Goal: Task Accomplishment & Management: Complete application form

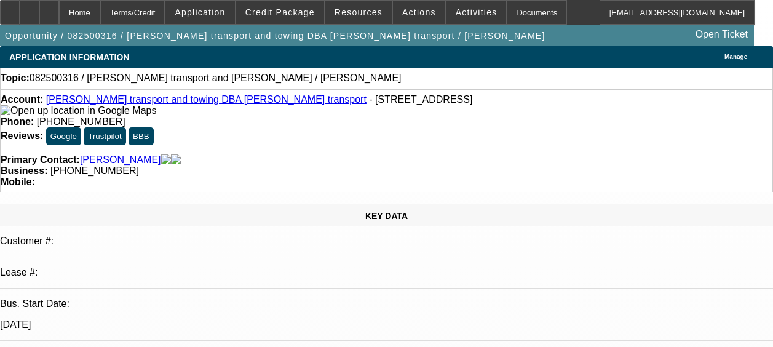
select select "0"
select select "2"
select select "0.1"
select select "4"
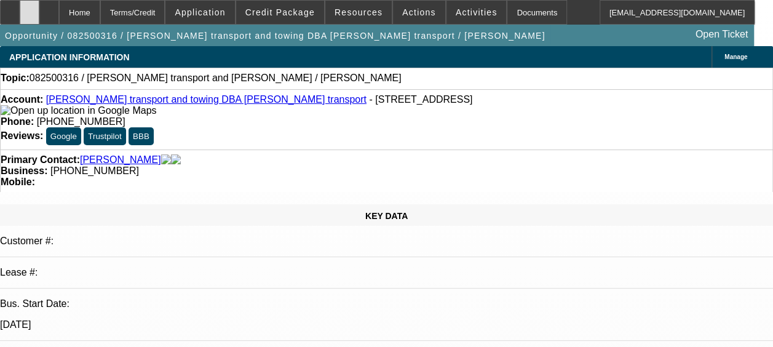
click at [30, 8] on icon at bounding box center [30, 8] width 0 height 0
click at [19, 7] on div at bounding box center [10, 12] width 20 height 25
click at [39, 11] on div at bounding box center [30, 12] width 20 height 25
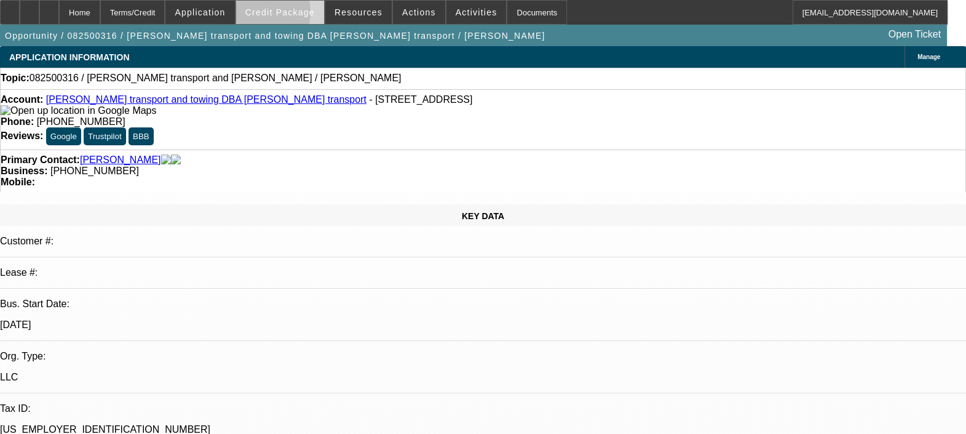
click at [272, 15] on span "Credit Package" at bounding box center [279, 12] width 69 height 10
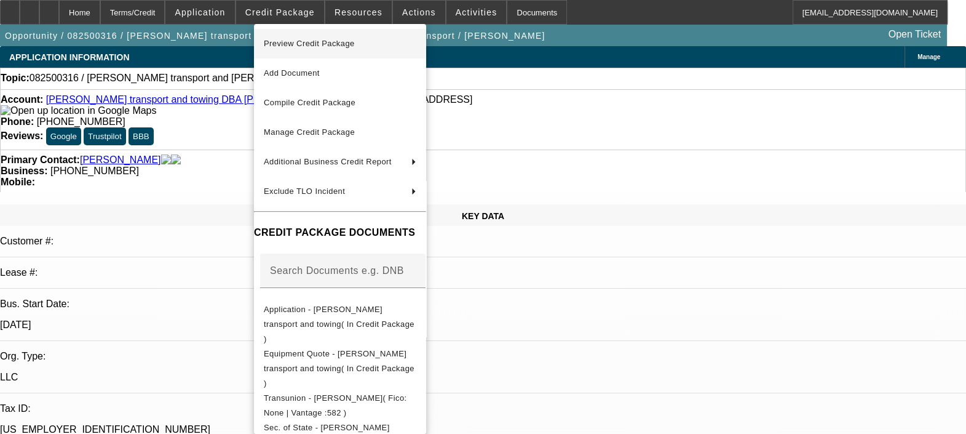
click at [332, 42] on span "Preview Credit Package" at bounding box center [309, 43] width 91 height 9
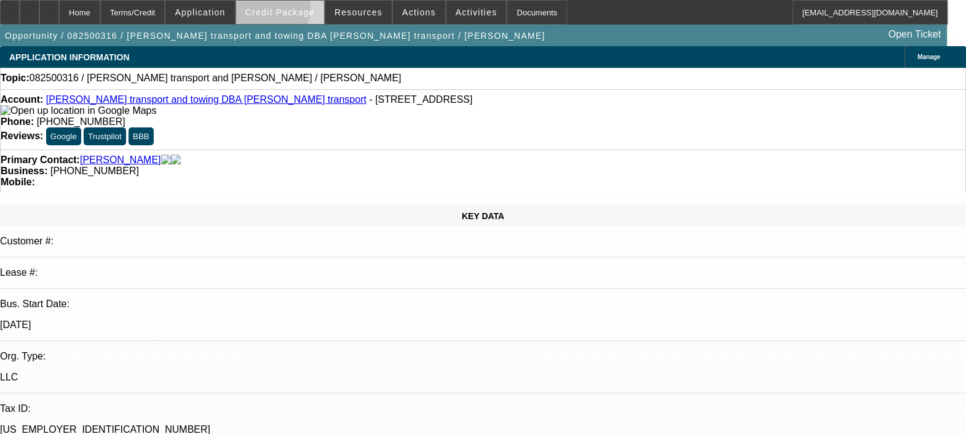
click at [280, 9] on span "Credit Package" at bounding box center [279, 12] width 69 height 10
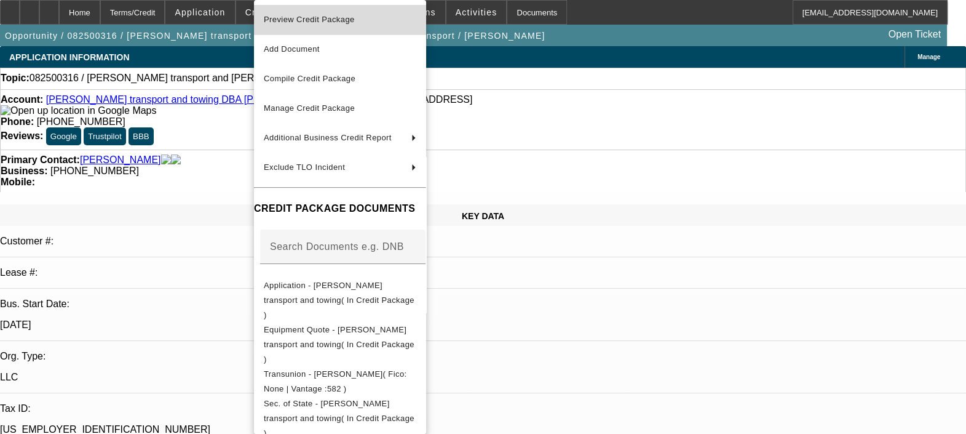
click at [337, 23] on span "Preview Credit Package" at bounding box center [309, 19] width 91 height 9
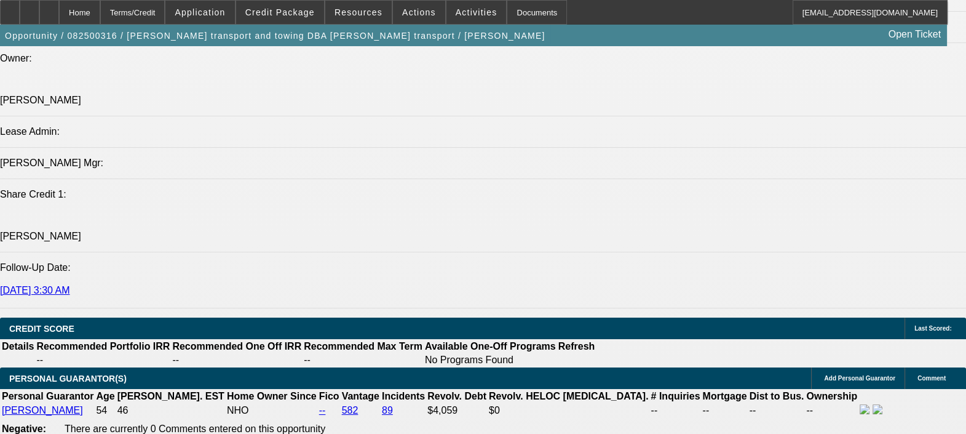
scroll to position [1563, 0]
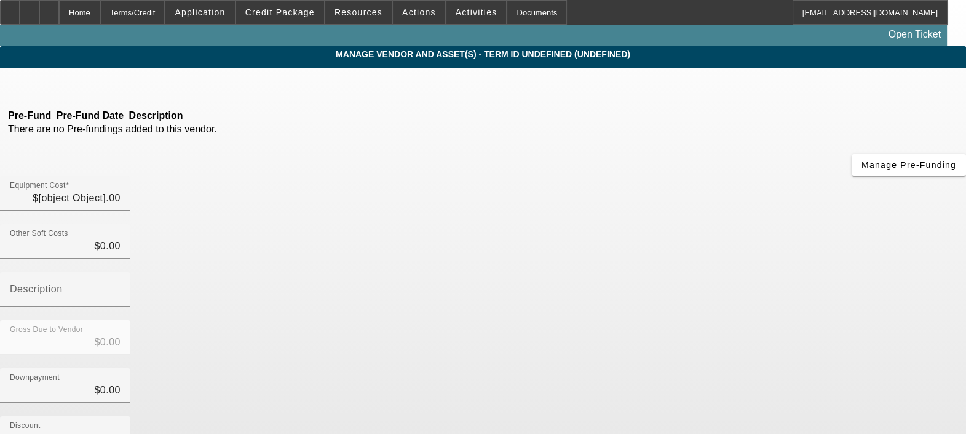
type input "$24,899.00"
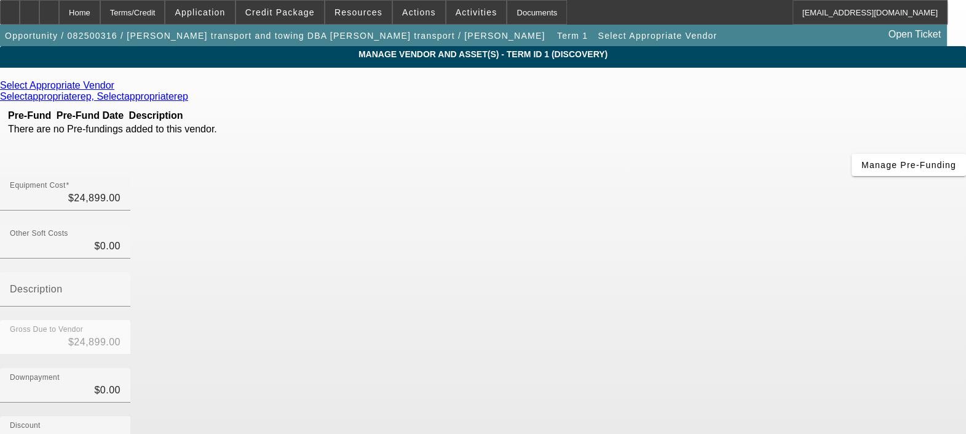
click at [117, 89] on icon at bounding box center [117, 85] width 0 height 10
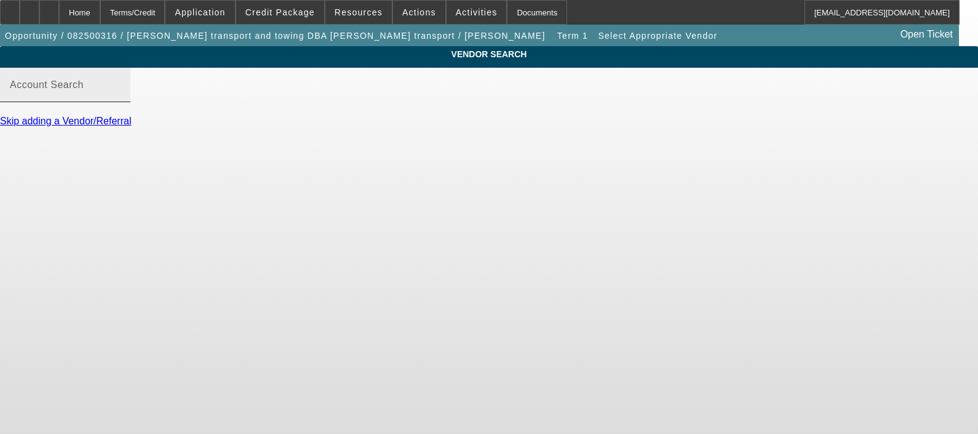
click at [121, 93] on div "Account Search" at bounding box center [65, 85] width 111 height 34
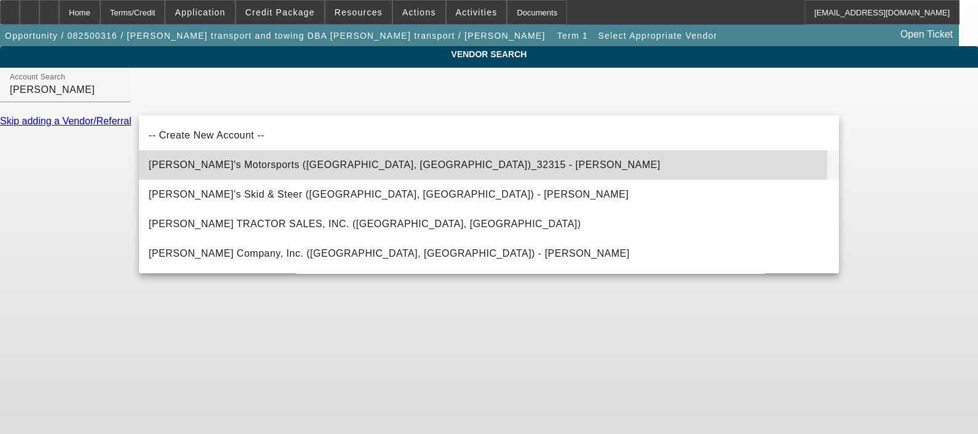
click at [271, 163] on span "Nick's Motorsports (Rocky Mount, NC)_32315 - Vester, Nicholas" at bounding box center [405, 164] width 512 height 10
type input "Nick's Motorsports (Rocky Mount, NC)_32315 - Vester, Nicholas"
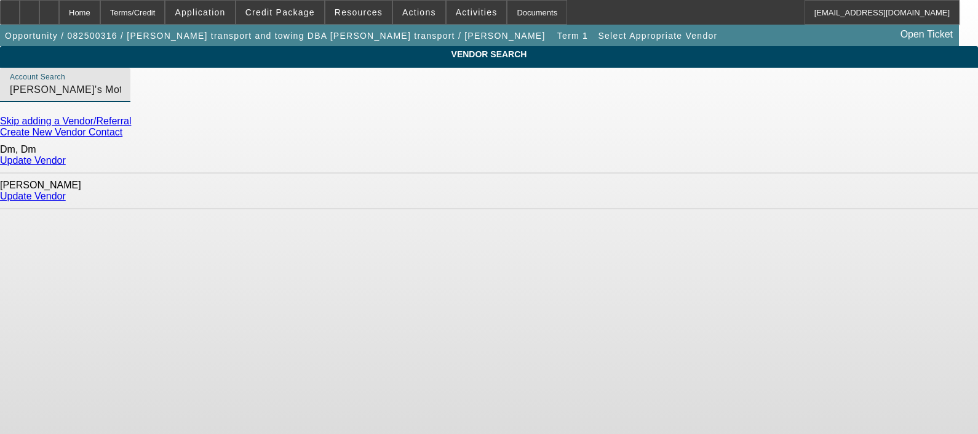
click at [66, 191] on link "Update Vendor" at bounding box center [33, 196] width 66 height 10
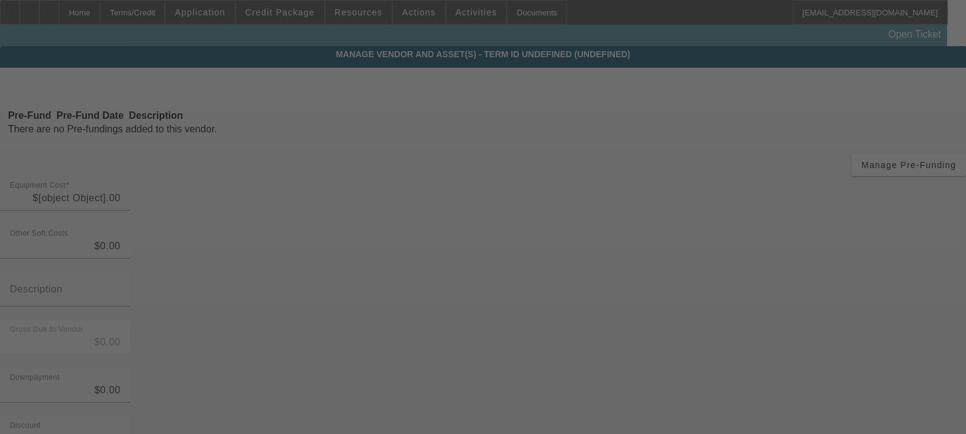
type input "$24,899.00"
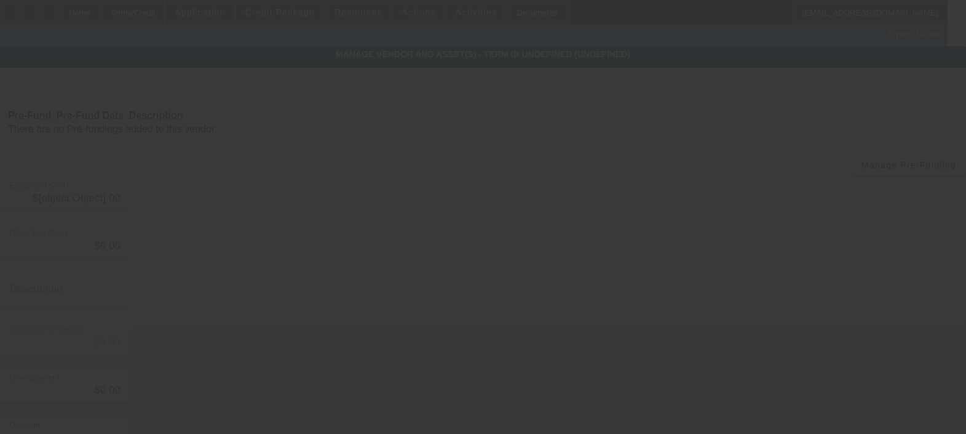
type input "$24,899.00"
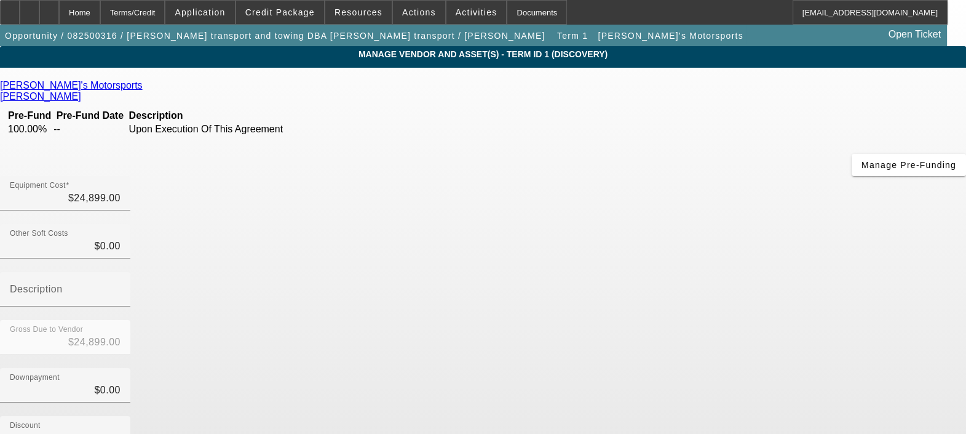
scroll to position [141, 0]
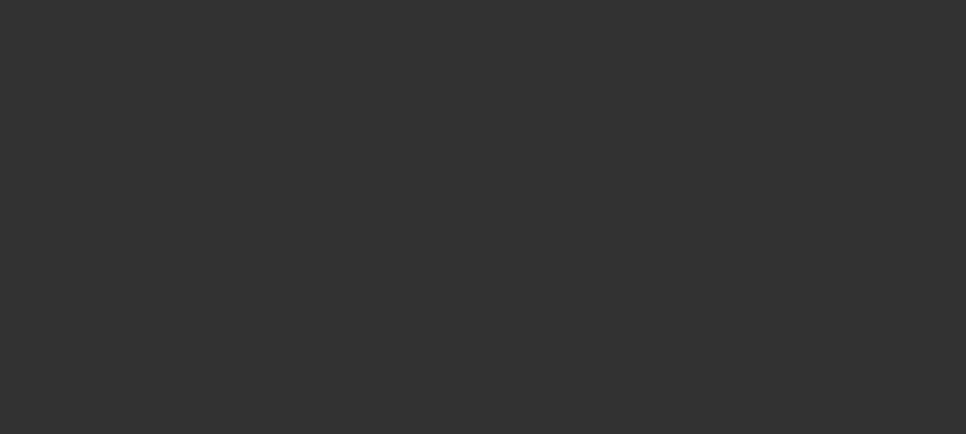
type input "7108 Leesville Rd"
type input "Durham"
type input "27703"
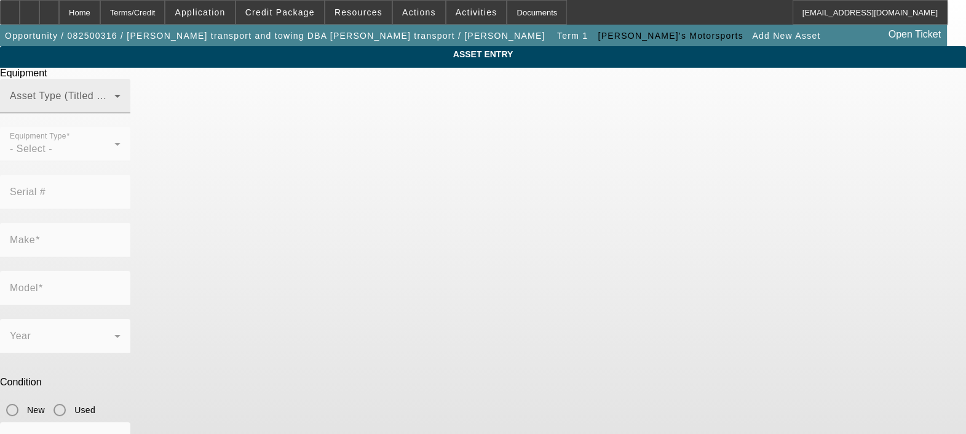
click at [121, 111] on div "Asset Type (Titled or Non-Titled)" at bounding box center [65, 96] width 111 height 34
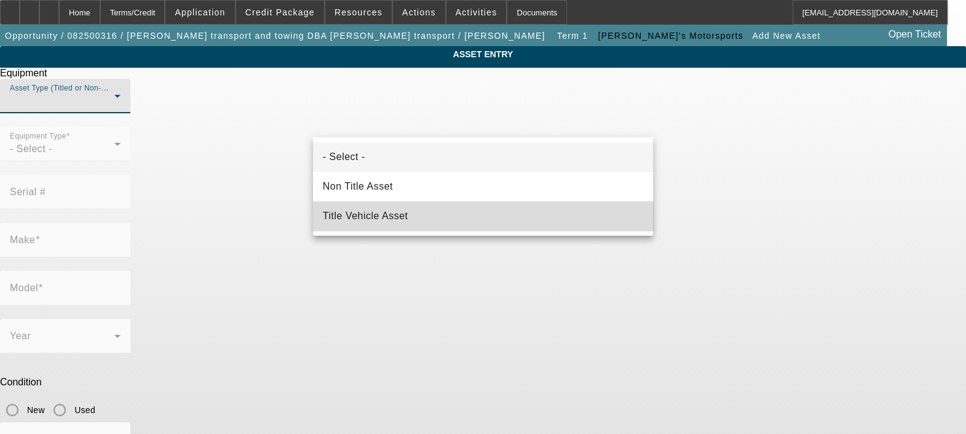
click at [470, 223] on mat-option "Title Vehicle Asset" at bounding box center [483, 216] width 340 height 30
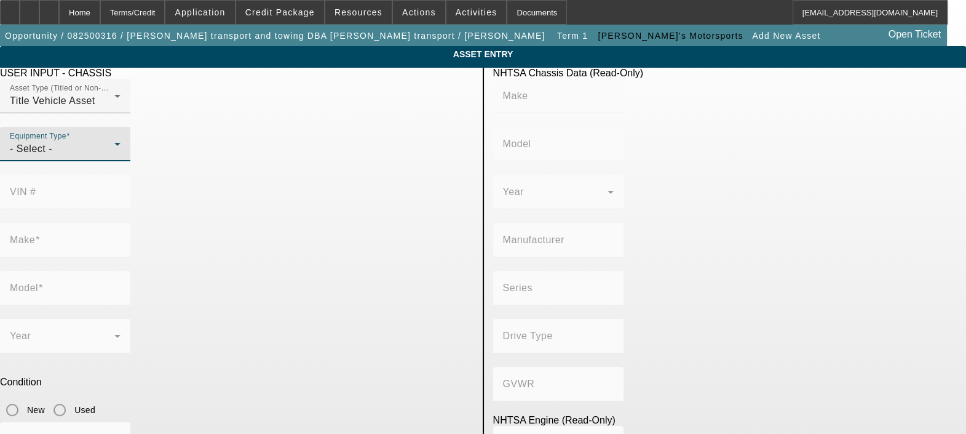
click at [114, 156] on div "- Select -" at bounding box center [62, 148] width 105 height 15
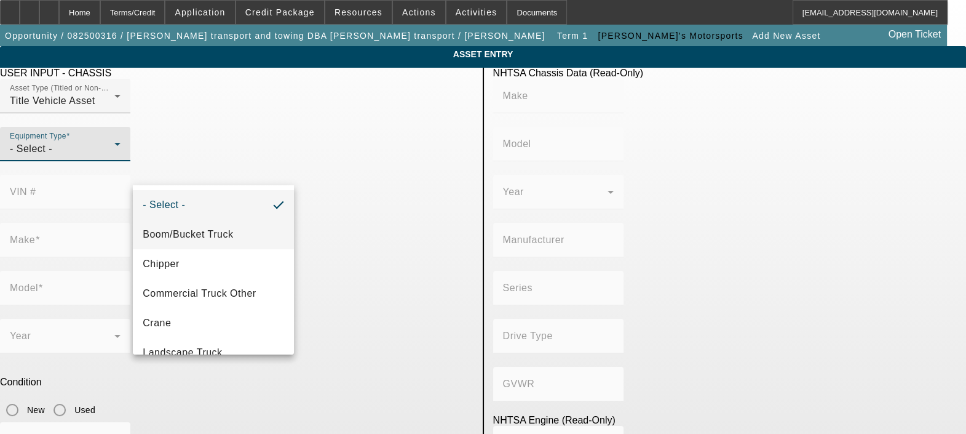
scroll to position [135, 0]
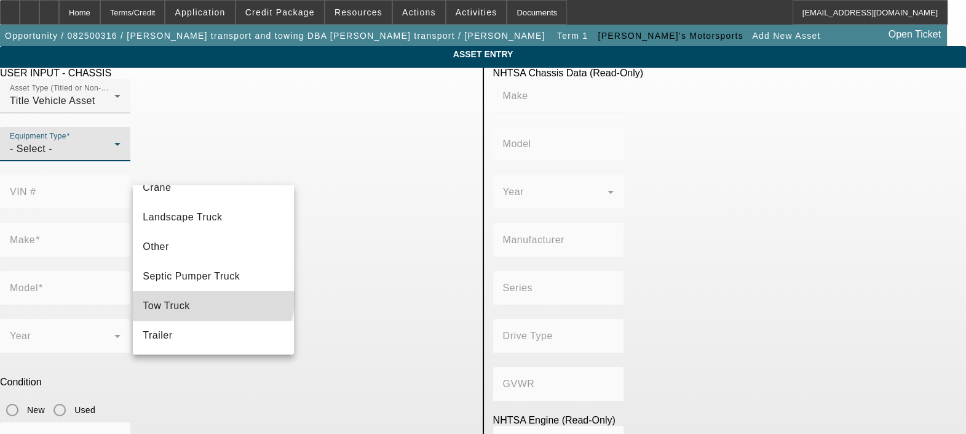
click at [212, 295] on mat-option "Tow Truck" at bounding box center [213, 306] width 161 height 30
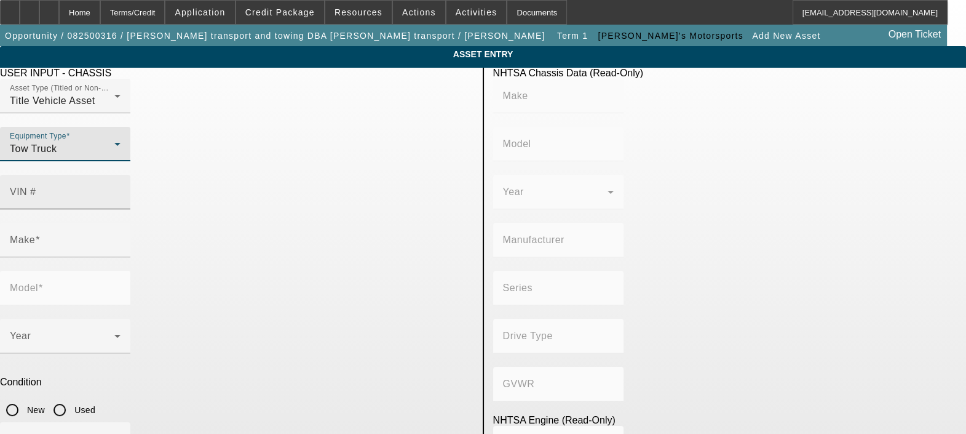
click at [121, 175] on div "VIN #" at bounding box center [65, 192] width 111 height 34
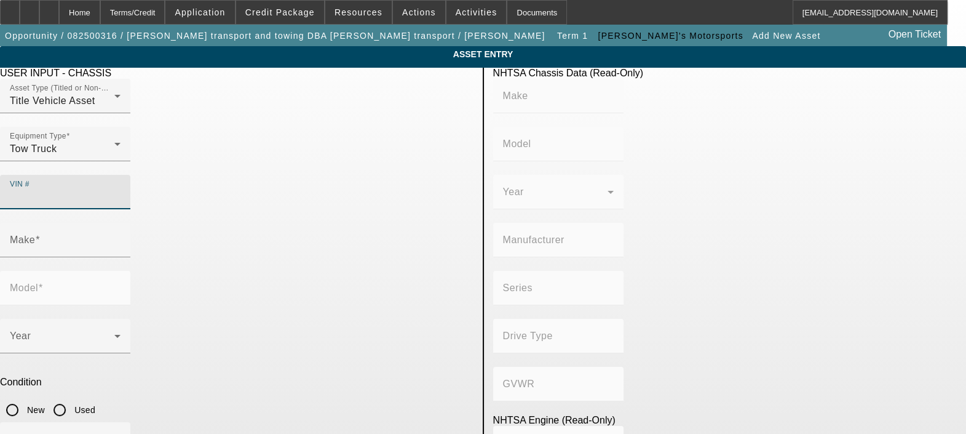
click at [121, 189] on input "VIN #" at bounding box center [65, 196] width 111 height 15
paste input "1GBE4C1G29F408182"
type input "1GBE4C1G29F408182"
type input "CHEVROLET"
type input "C4"
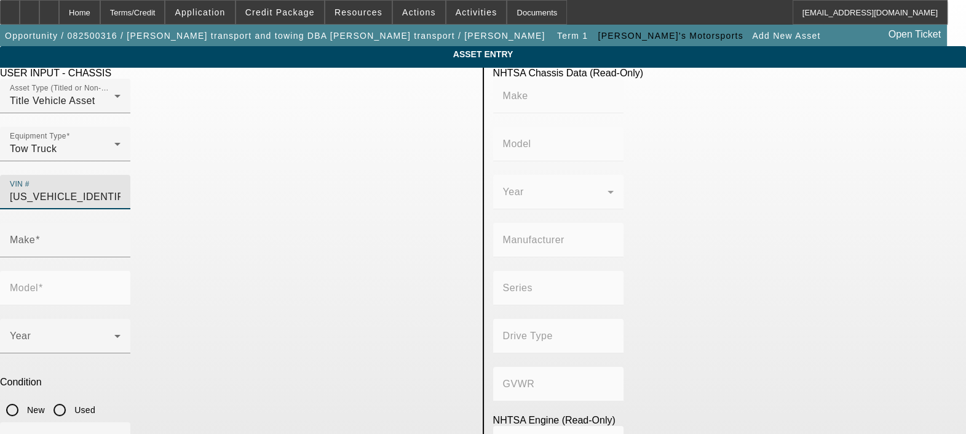
type input "GENERAL MOTORS LLC"
type input "4500 Medium Duty"
type input "4x2"
type input "Class 5: 16,001 - 19,500 lb (7,258 - 8,845 kg)"
type input "L18"
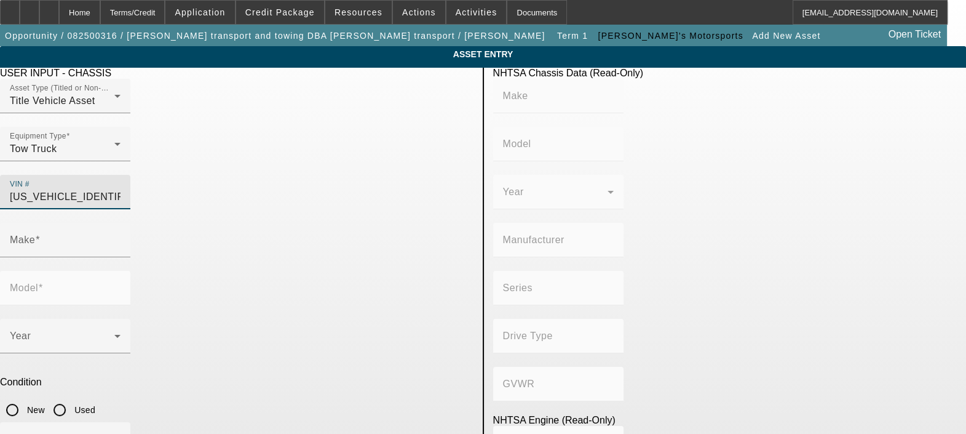
type input "8"
type input "Gasoline"
type input "494.29232716733"
type input "8.1"
type input "CHEVROLET"
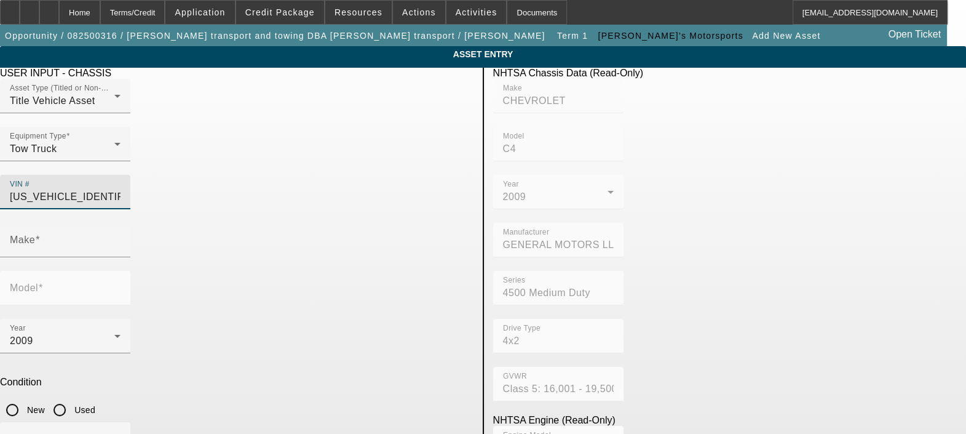
type input "C4"
type input "1GBE4C1G29F408182"
click at [72, 346] on input "Used" at bounding box center [59, 409] width 25 height 25
radio input "true"
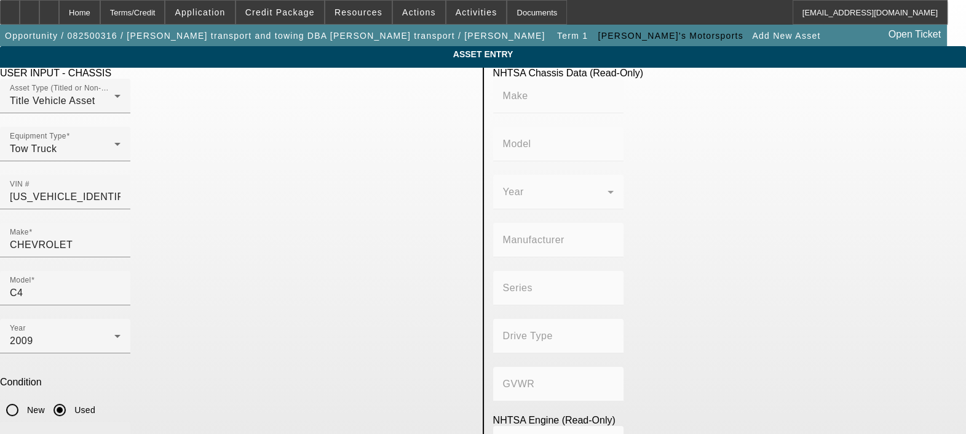
type input "CHEVROLET"
type input "C4"
type input "GENERAL MOTORS LLC"
type input "4500 Medium Duty"
type input "4x2"
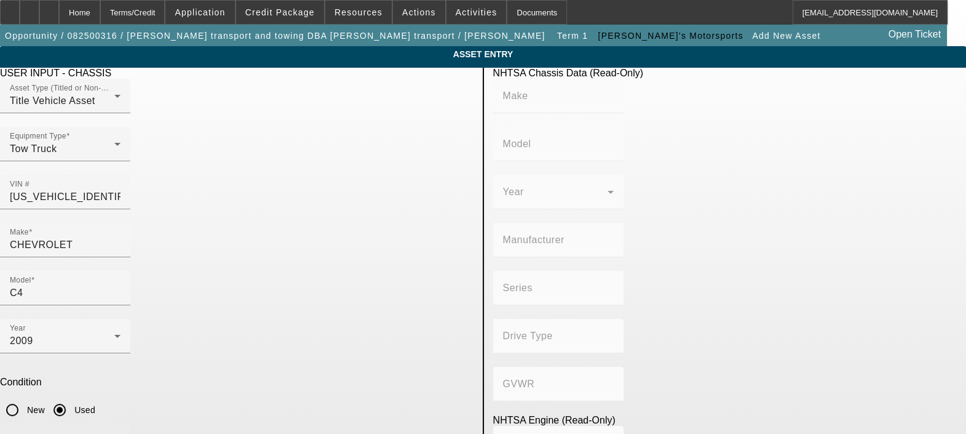
type input "Class 5: 16,001 - 19,500 lb (7,258 - 8,845 kg)"
type input "L18"
type input "8"
type input "Gasoline"
type input "494.29232716733"
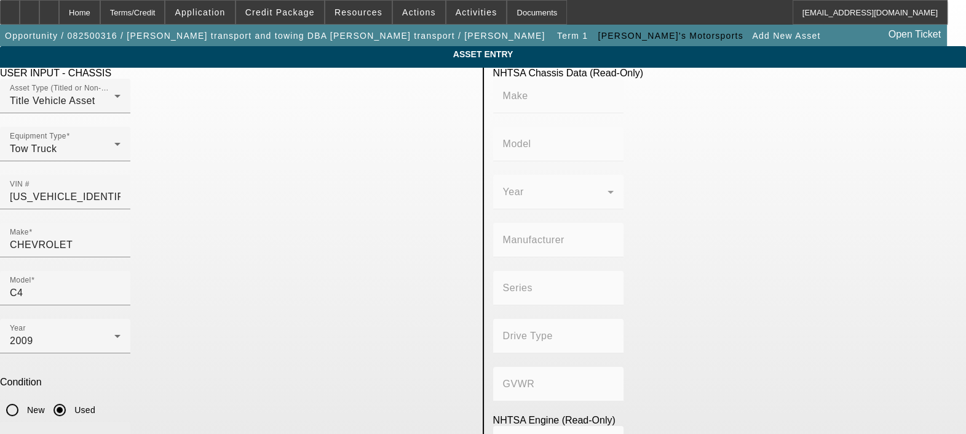
type input "8.1"
click at [121, 346] on div "Color" at bounding box center [65, 439] width 111 height 34
type input "Red"
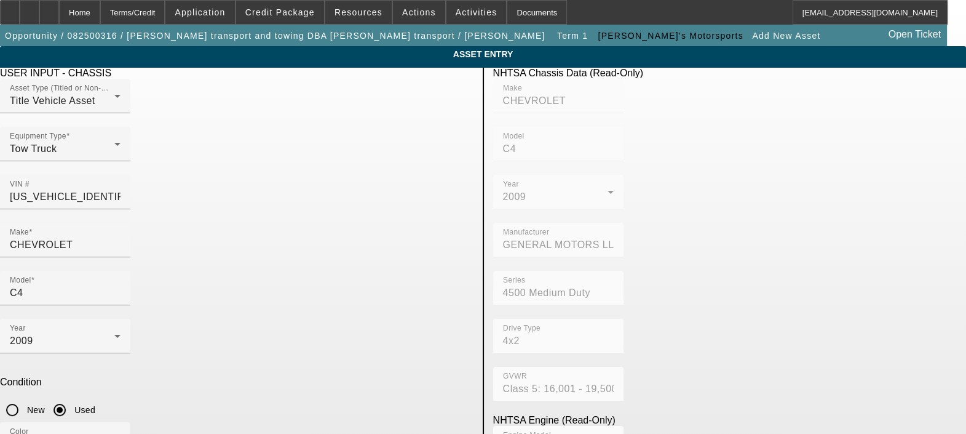
scroll to position [104, 0]
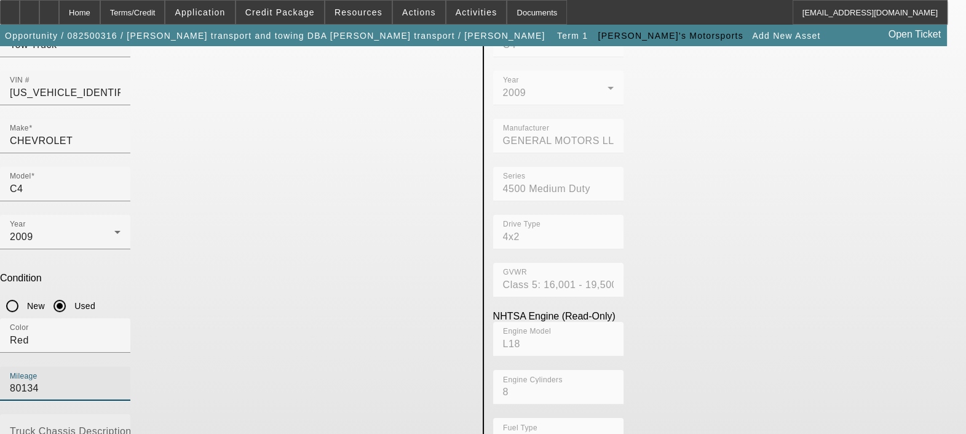
type input "80134"
click at [287, 346] on mat-label "Truck Chassis Description (Describe the truck chassis only)" at bounding box center [148, 431] width 277 height 10
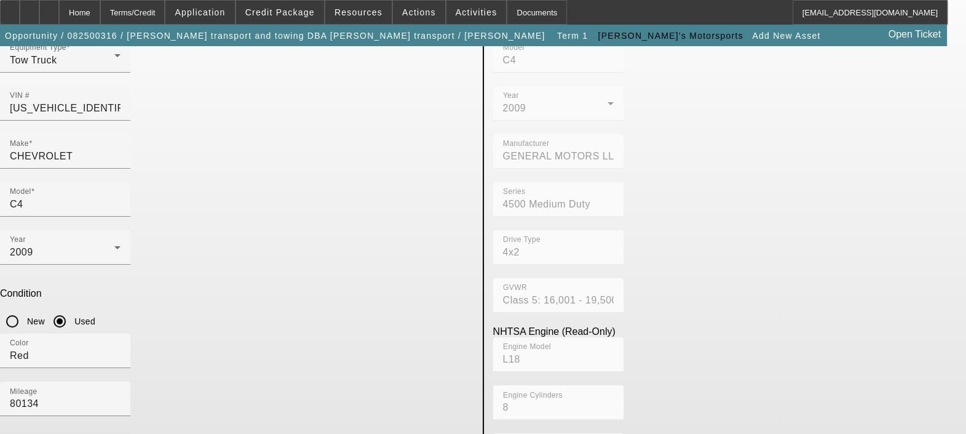
scroll to position [82, 0]
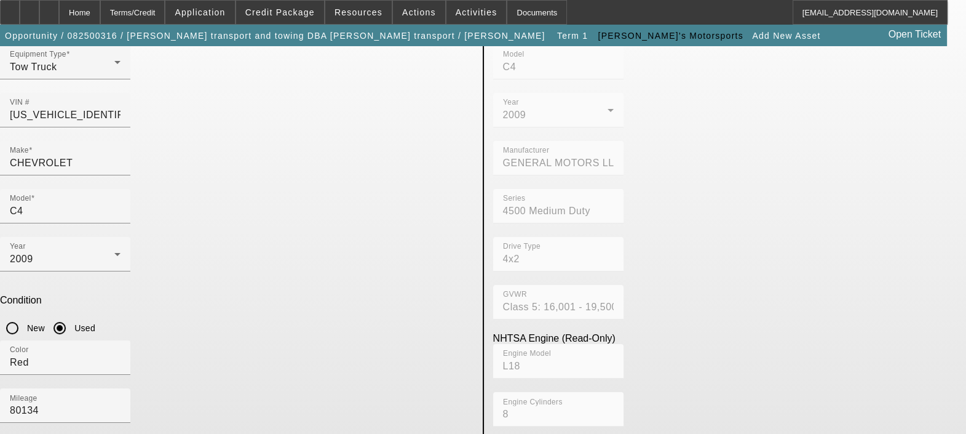
paste textarea "Chevrolet C-4500 Kodiak Wrecker"
type textarea "Chevrolet C-4500 Kodiak Wrecker"
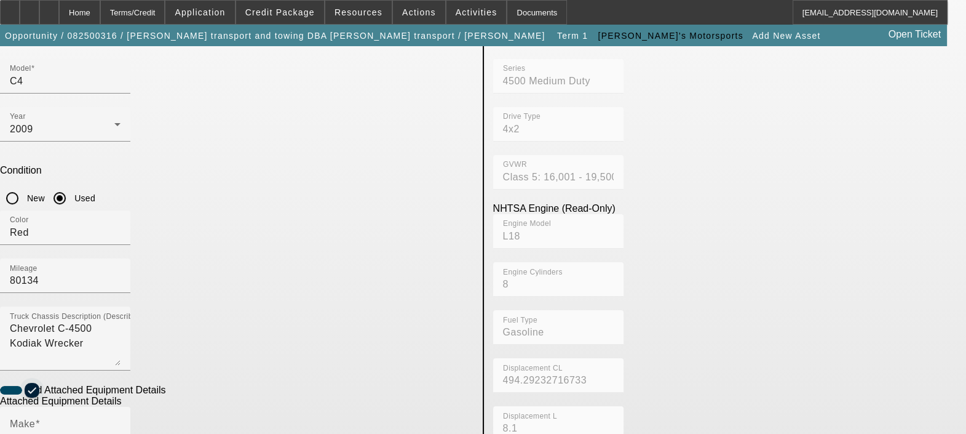
scroll to position [234, 0]
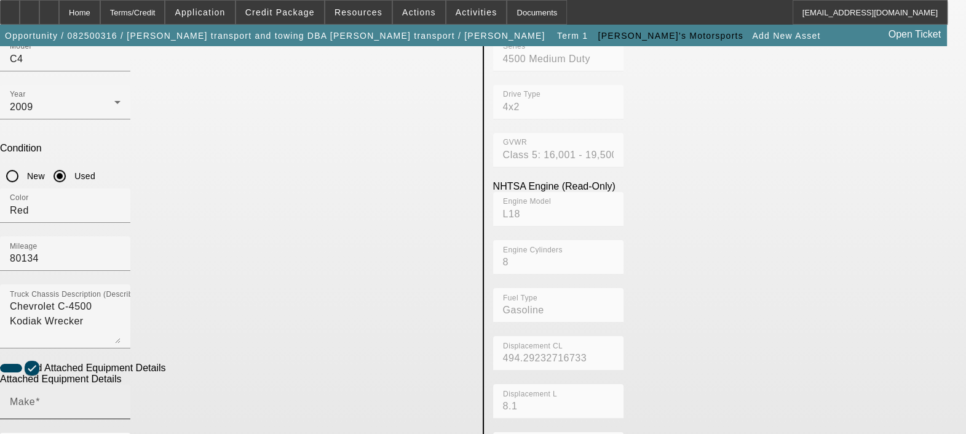
click at [121, 346] on input "Make" at bounding box center [65, 406] width 111 height 15
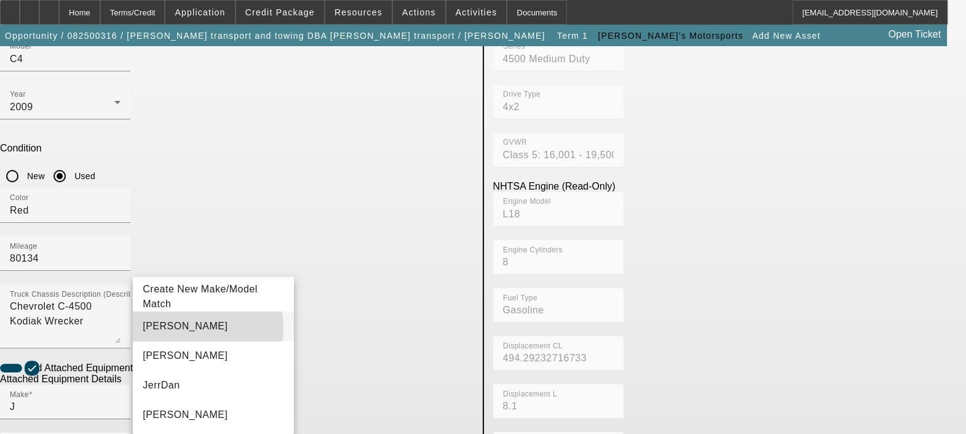
click at [191, 327] on mat-option "Jerr-Dan" at bounding box center [213, 326] width 161 height 30
type input "Jerr-Dan"
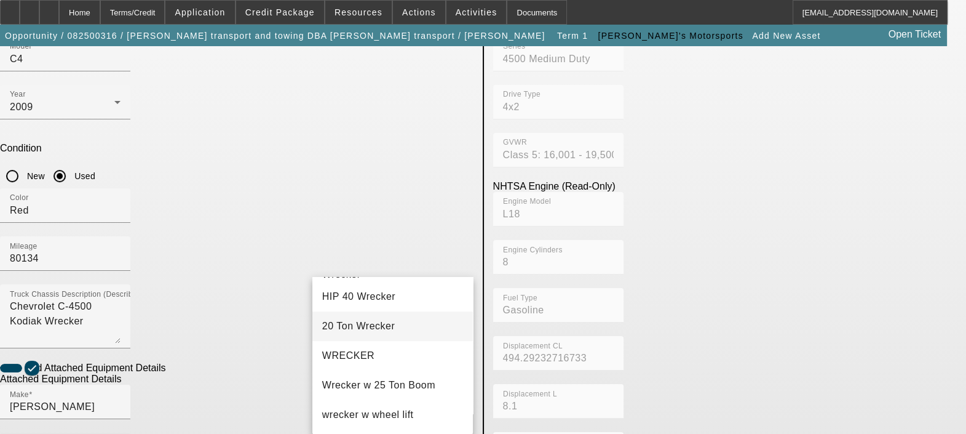
scroll to position [1272, 0]
click at [389, 346] on mat-option "WRECKER" at bounding box center [392, 356] width 161 height 30
type input "WRECKER"
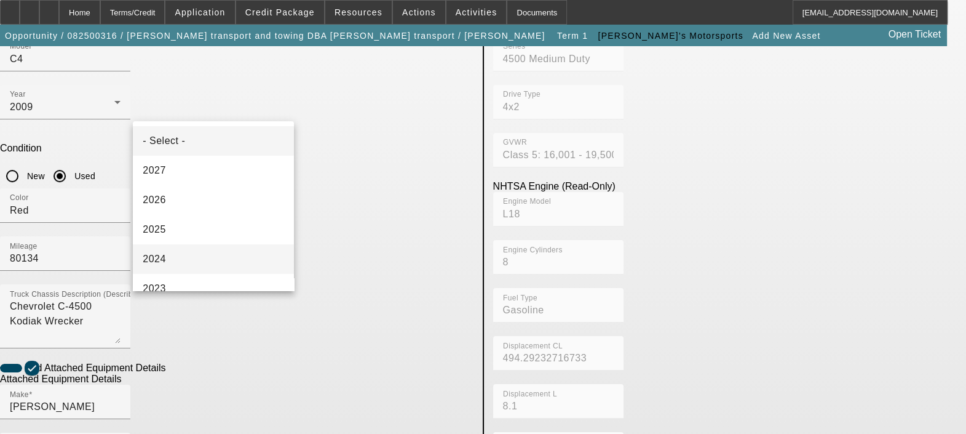
scroll to position [209, 0]
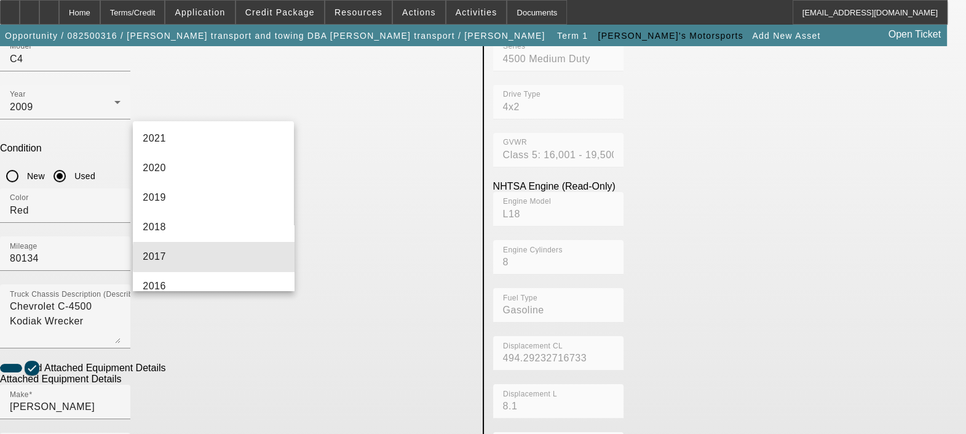
click at [253, 257] on mat-option "2017" at bounding box center [213, 257] width 161 height 30
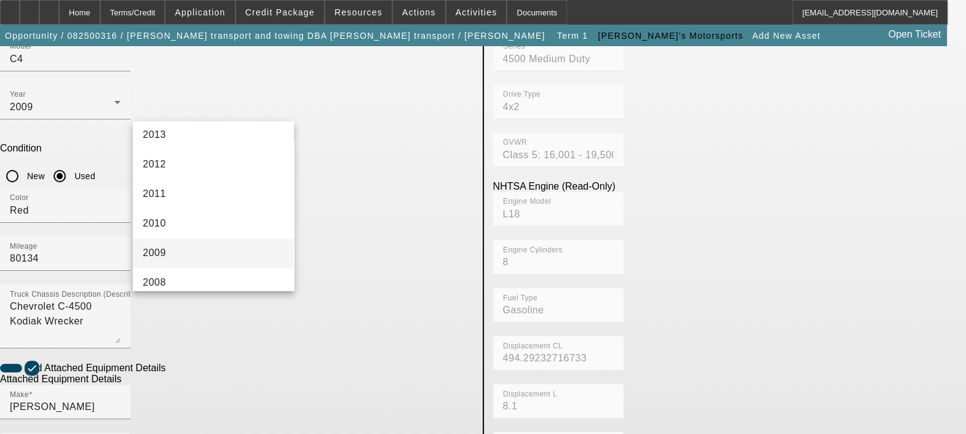
scroll to position [450, 0]
click at [233, 251] on mat-option "2009" at bounding box center [213, 252] width 161 height 30
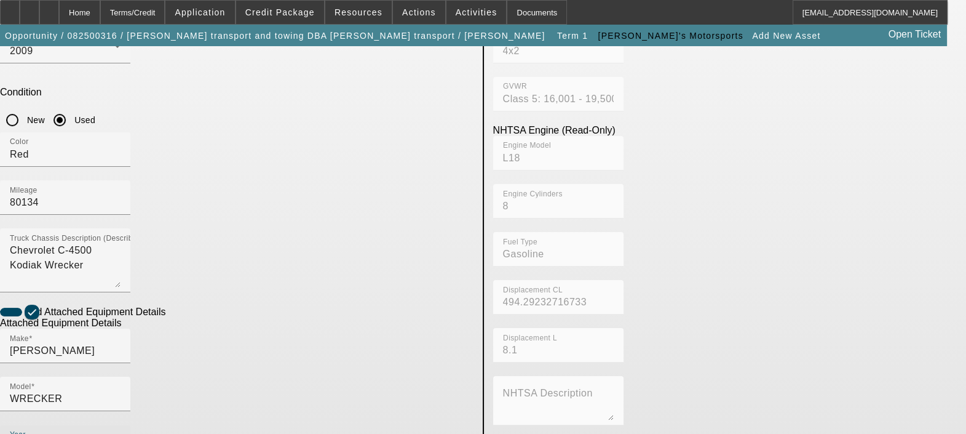
scroll to position [291, 0]
radio input "true"
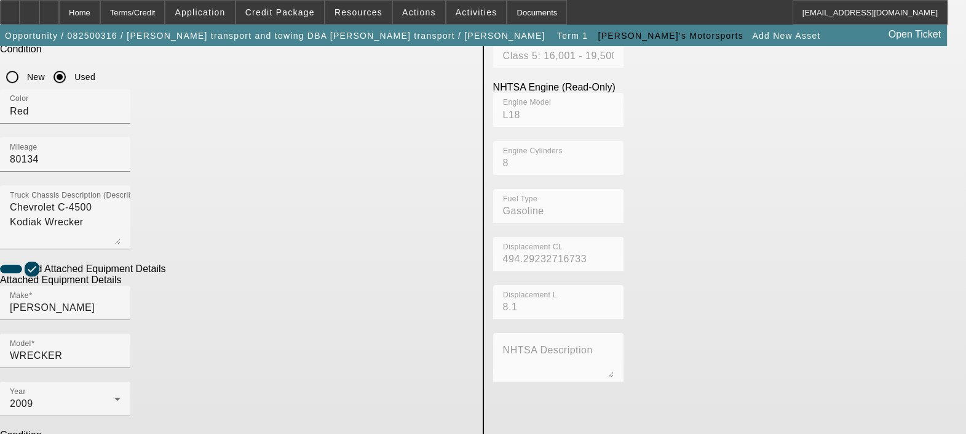
scroll to position [333, 0]
paste textarea "Chevrolet C-4500 Kodiak Wrecker"
type textarea "Chevrolet C-4500 Kodiak Wrecker"
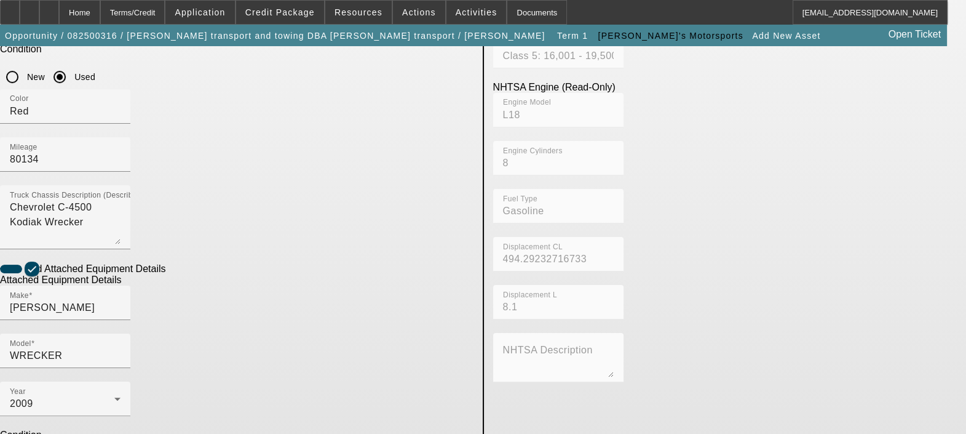
paste textarea "Jerrdan Twin Line Body"
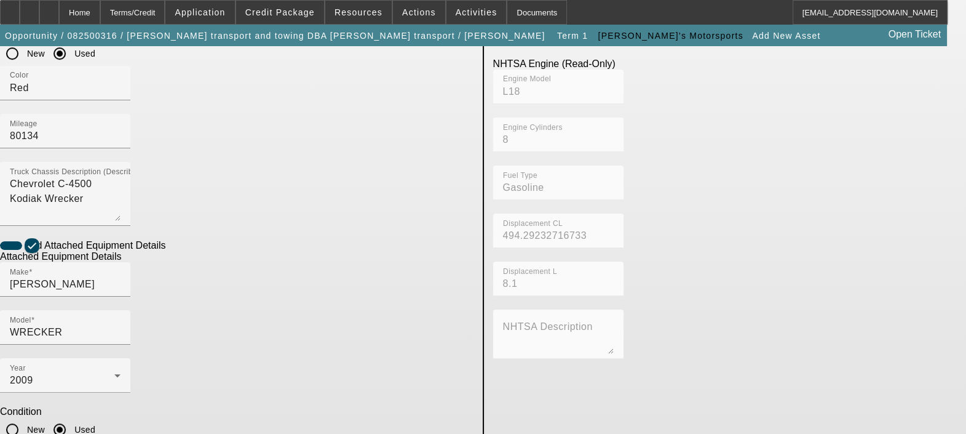
type textarea "Jerrdan Twin Line Body"
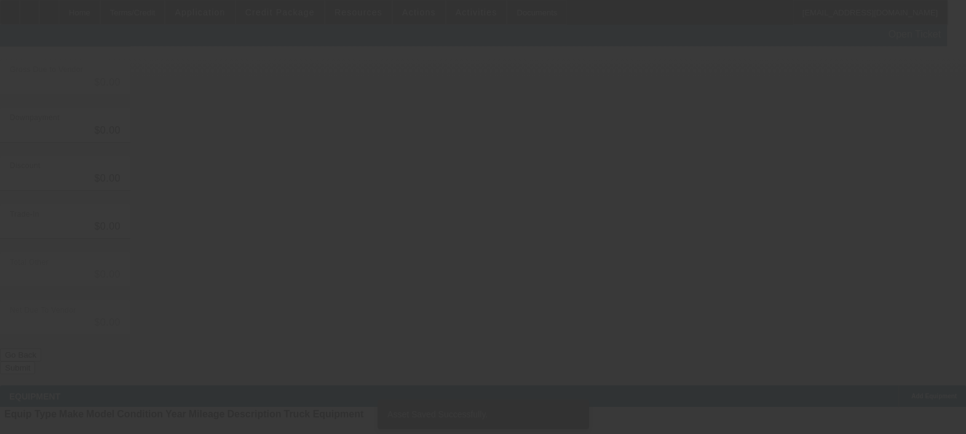
scroll to position [9, 0]
type input "$24,899.00"
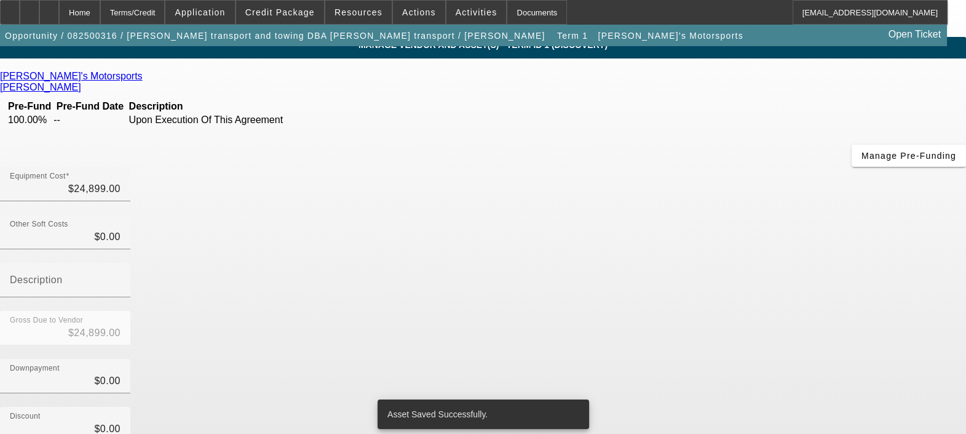
scroll to position [159, 0]
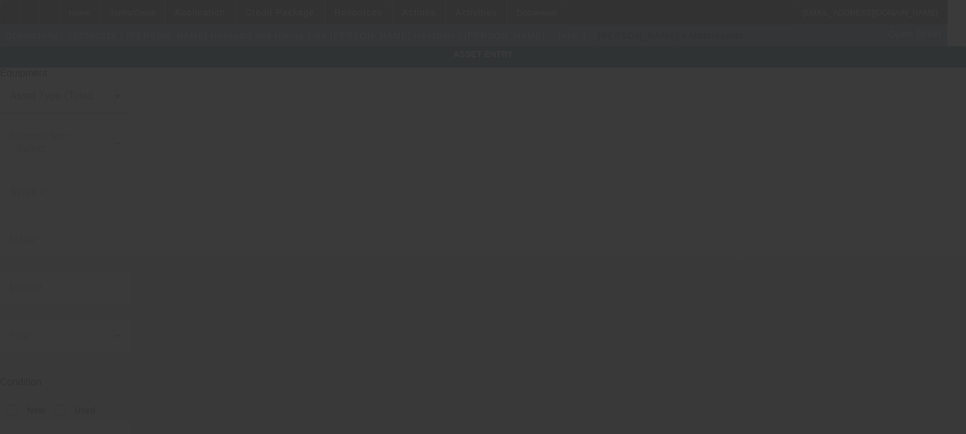
type textarea "Make: 2009 chevrolet ; Model: C-4500 kodiak wrecker"
type input "7108 leesville rd"
type input "Durham"
type input "27703"
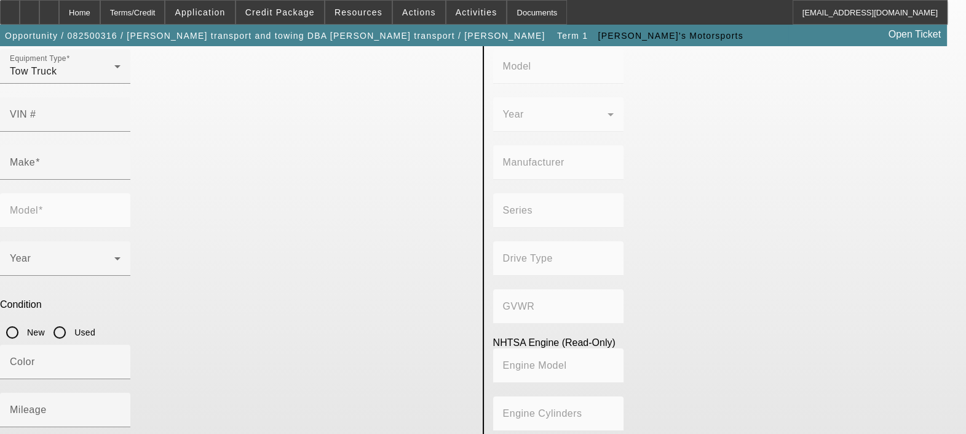
scroll to position [104, 0]
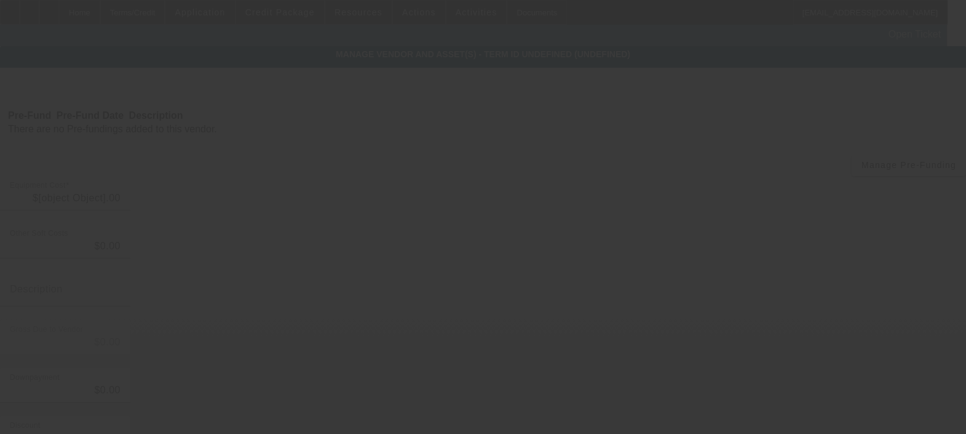
type input "$24,899.00"
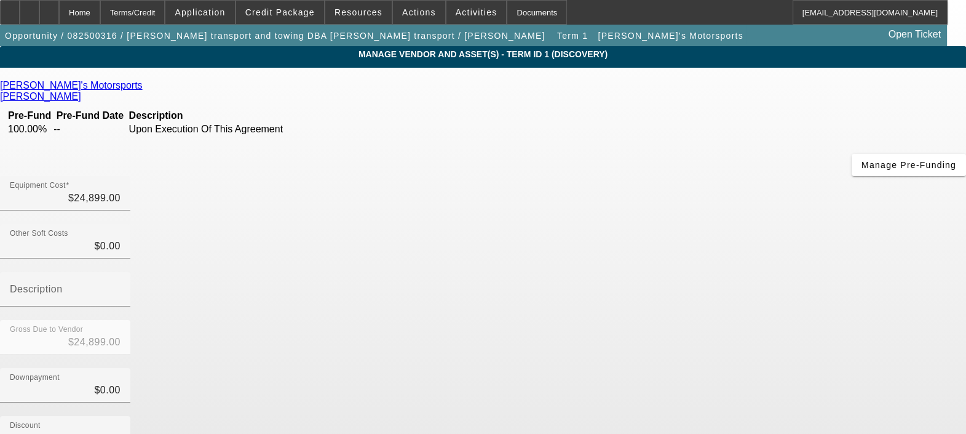
scroll to position [159, 0]
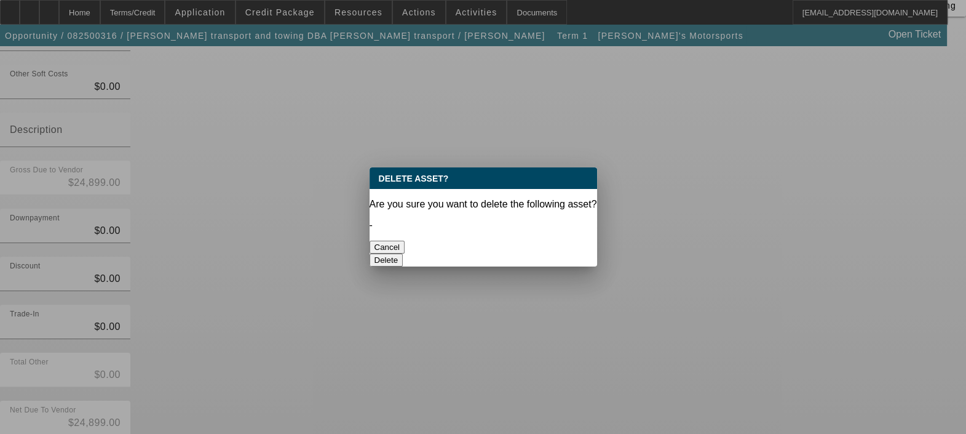
click at [403, 253] on button "Delete" at bounding box center [387, 259] width 34 height 13
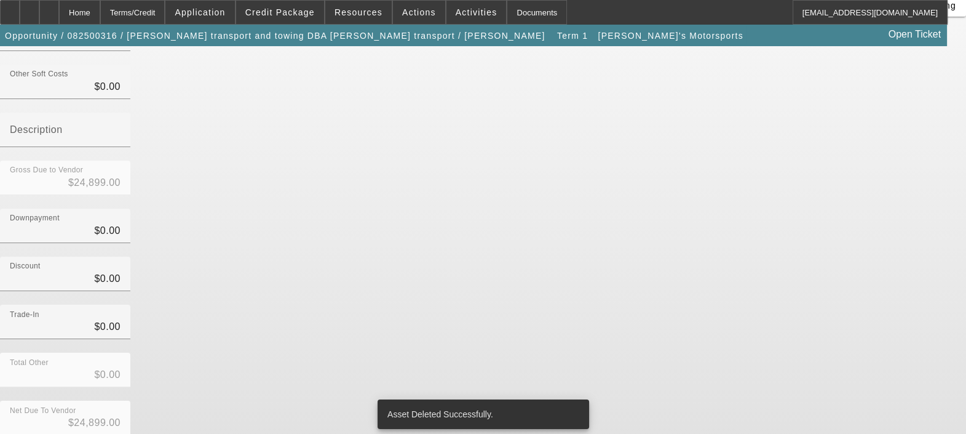
scroll to position [141, 0]
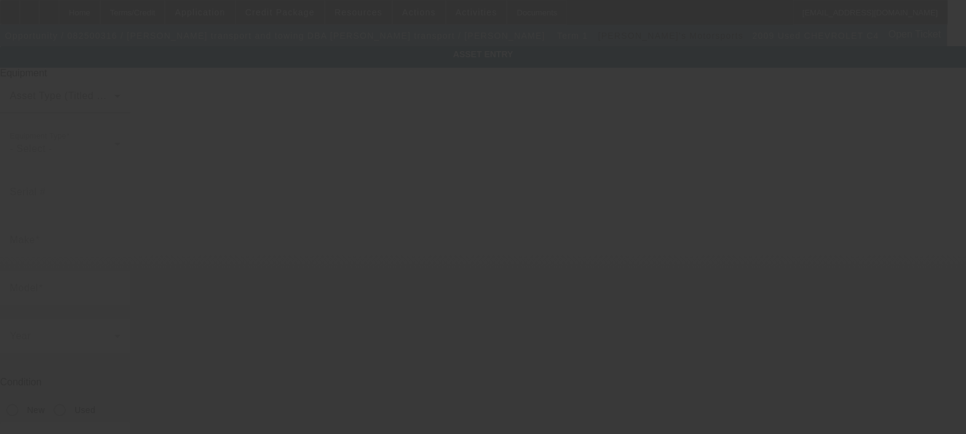
type input "1GBE4C1G29F408182"
type input "CHEVROLET"
type input "C4"
radio input "true"
type textarea "Chevrolet C-4500 Kodiak Wrecker"
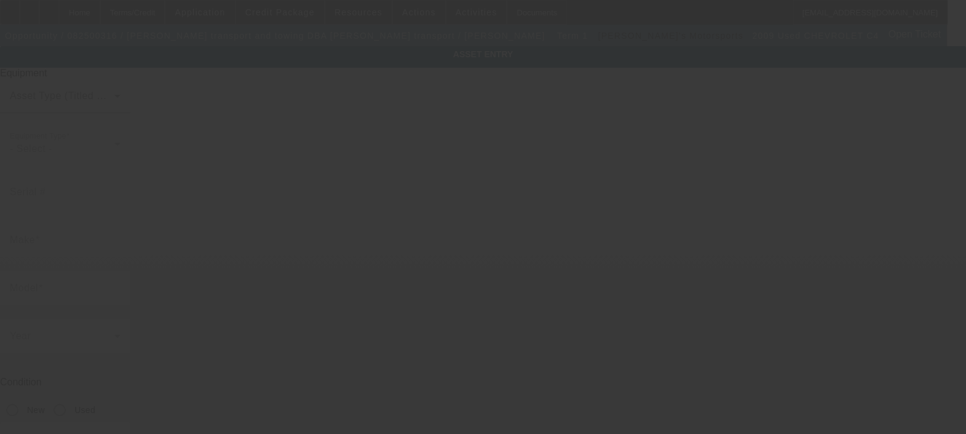
type input "7108 Leesville Rd"
type input "Durham"
type input "27703"
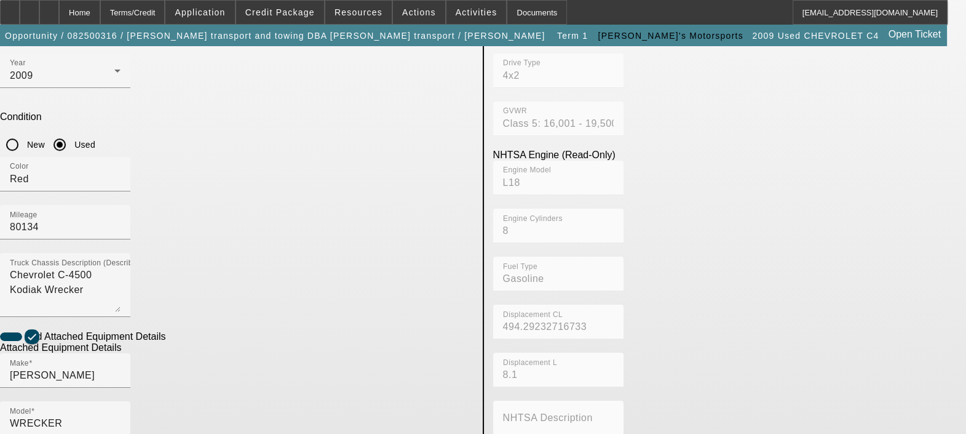
scroll to position [266, 0]
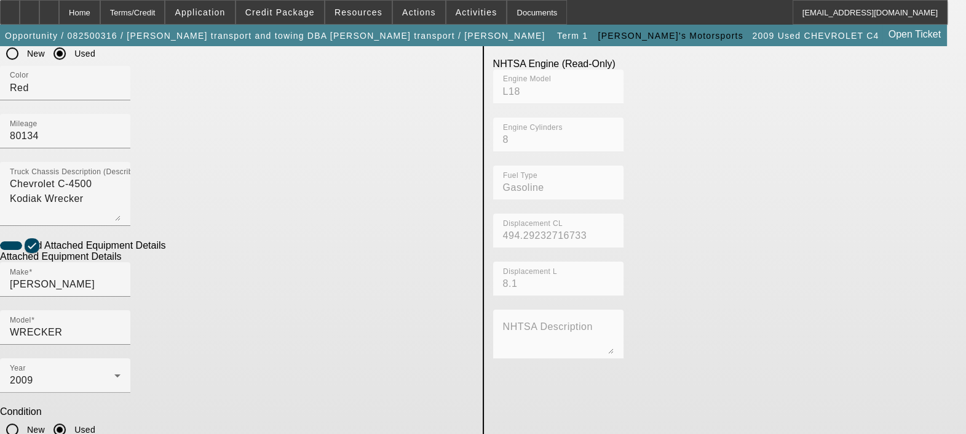
type input "2009098187"
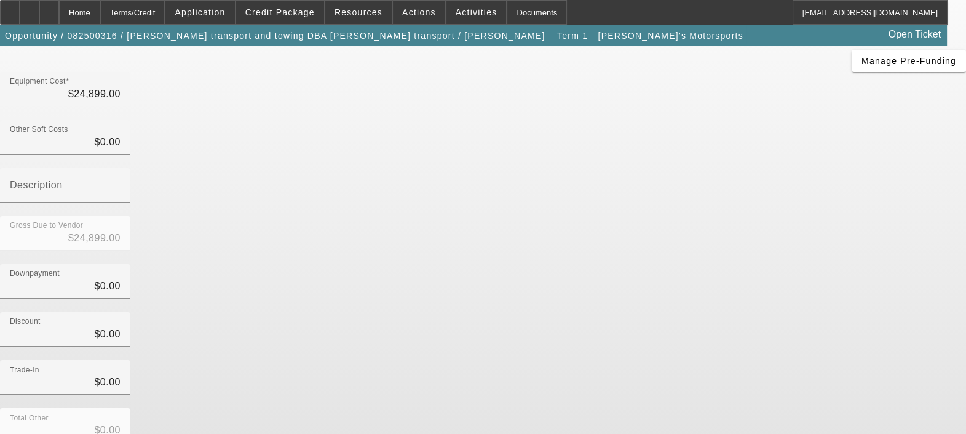
scroll to position [141, 0]
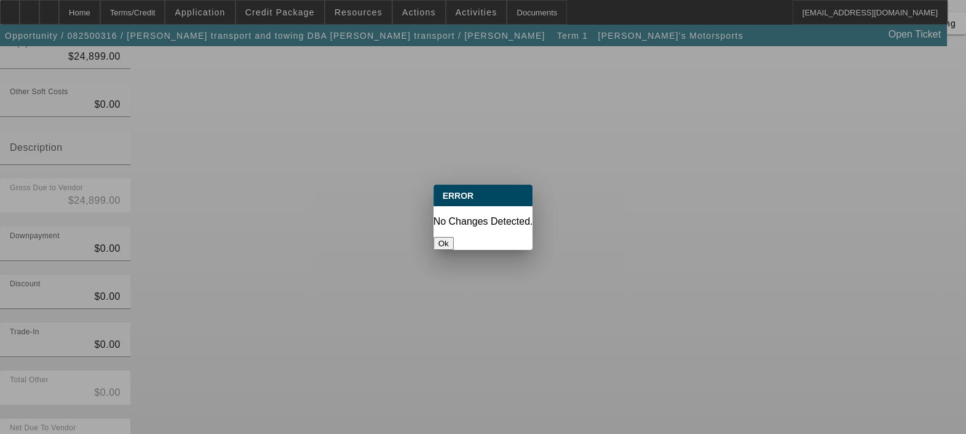
click at [454, 237] on button "Ok" at bounding box center [444, 243] width 20 height 13
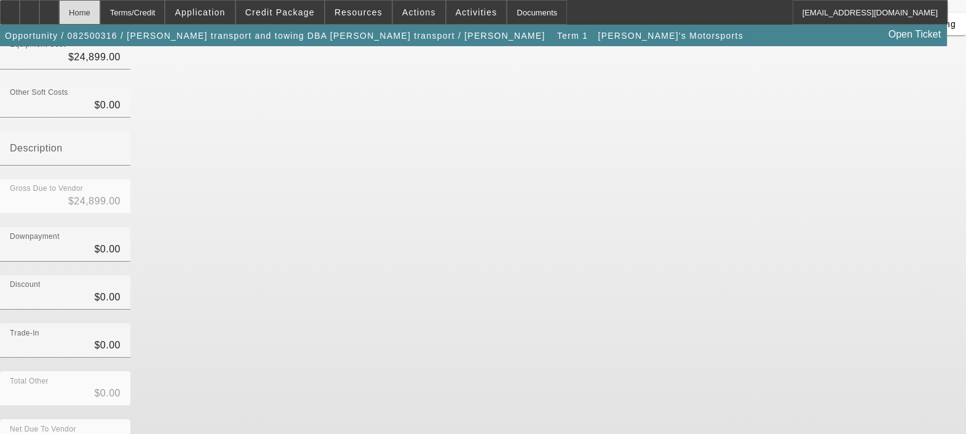
click at [100, 7] on div "Home" at bounding box center [79, 12] width 41 height 25
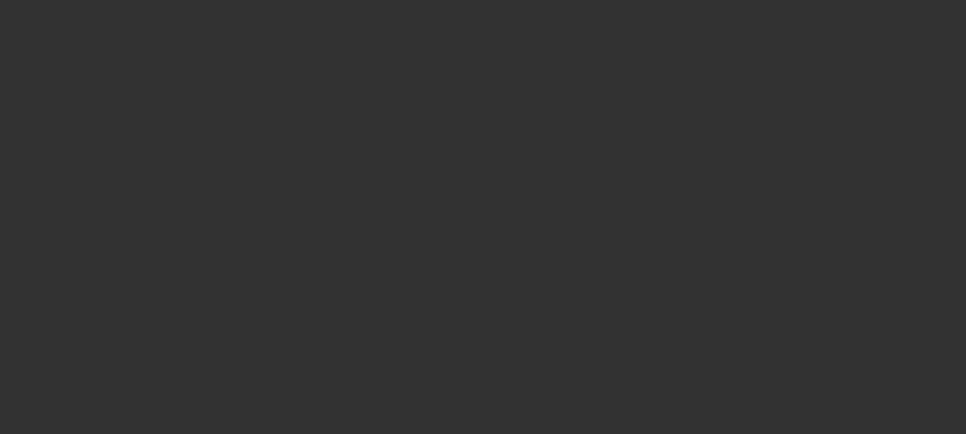
select select "0"
select select "2"
select select "0.1"
select select "4"
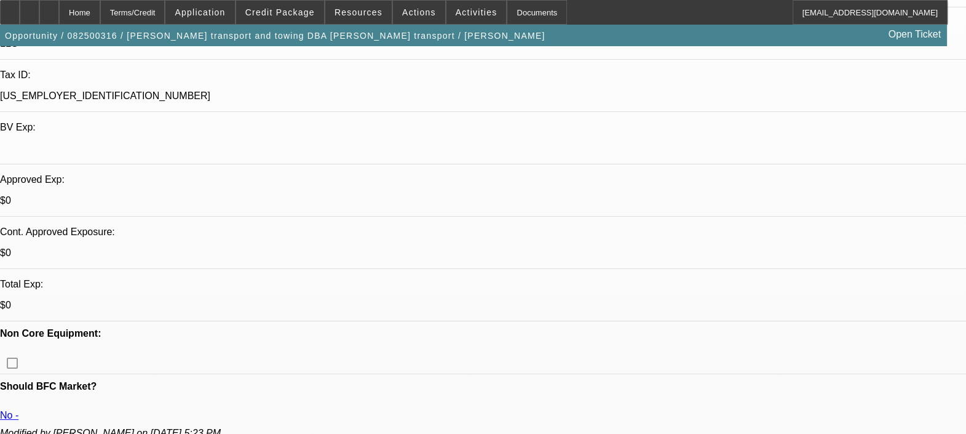
scroll to position [333, 0]
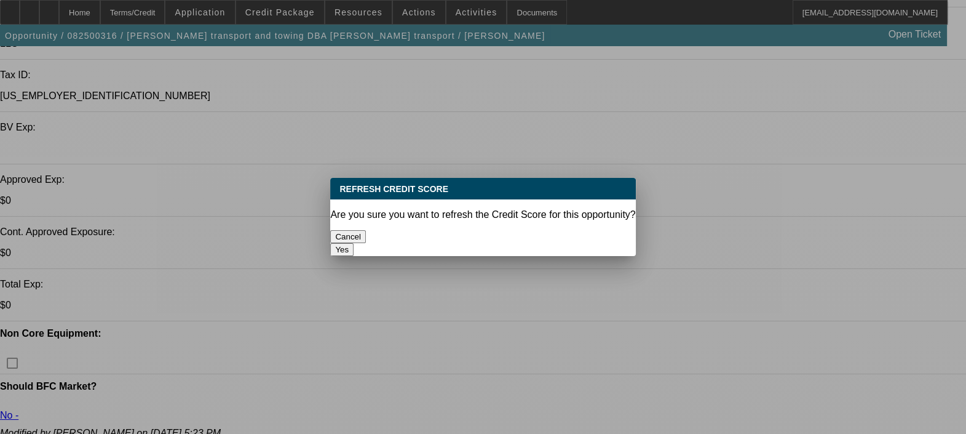
click at [354, 243] on button "Yes" at bounding box center [341, 249] width 23 height 13
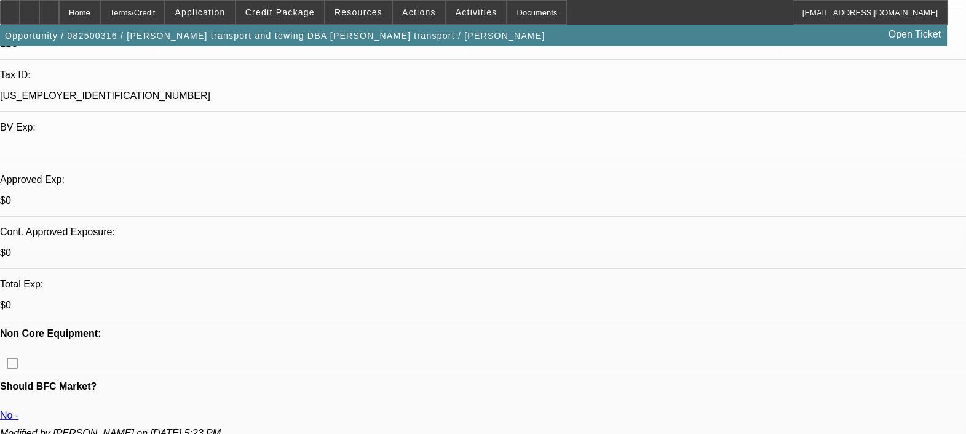
scroll to position [333, 0]
click at [292, 12] on span "Credit Package" at bounding box center [279, 12] width 69 height 10
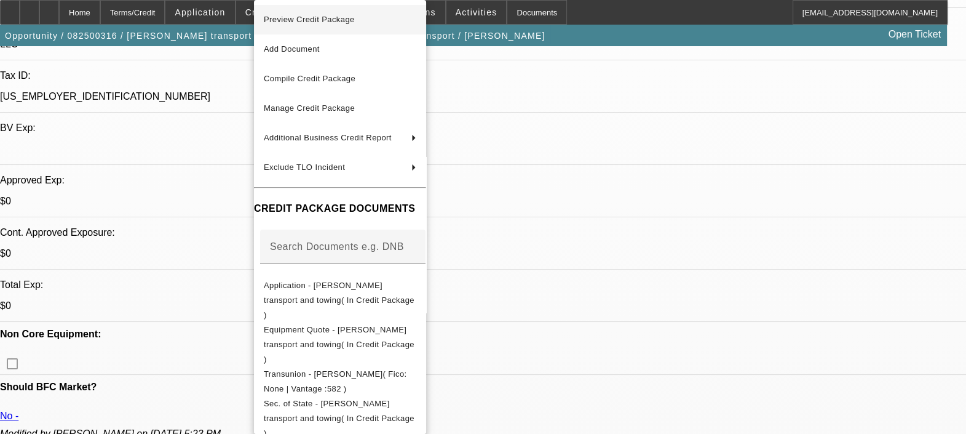
click at [304, 15] on span "Preview Credit Package" at bounding box center [309, 19] width 91 height 9
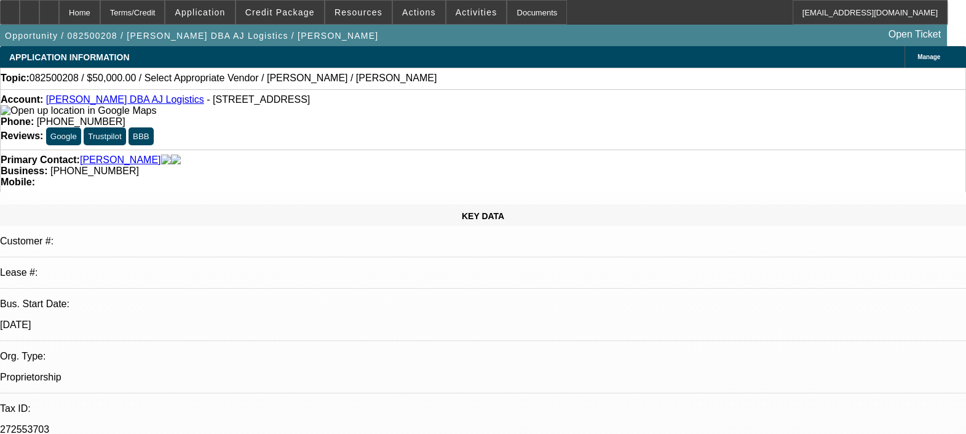
select select "0"
select select "2"
select select "0.1"
select select "1"
select select "2"
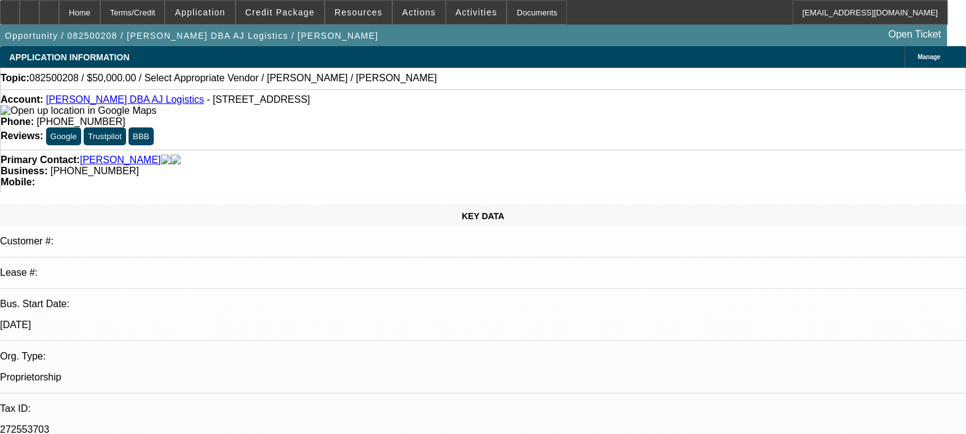
select select "4"
drag, startPoint x: 411, startPoint y: 103, endPoint x: 358, endPoint y: 102, distance: 53.5
click at [358, 116] on div "Phone: (915) 549-9679" at bounding box center [483, 121] width 965 height 11
drag, startPoint x: 415, startPoint y: 94, endPoint x: 360, endPoint y: 103, distance: 56.1
click at [360, 103] on div "Account: Jose A Reza DBA AJ Logistics - 615 E Afton Rd, La Mesa, NM 88044 Phone…" at bounding box center [483, 119] width 966 height 60
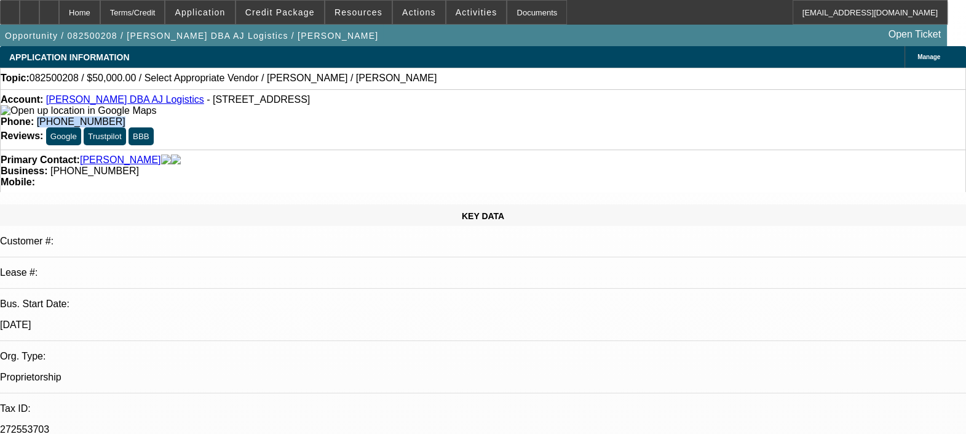
drag, startPoint x: 360, startPoint y: 103, endPoint x: 366, endPoint y: 101, distance: 6.4
copy span "(915) 549-9679"
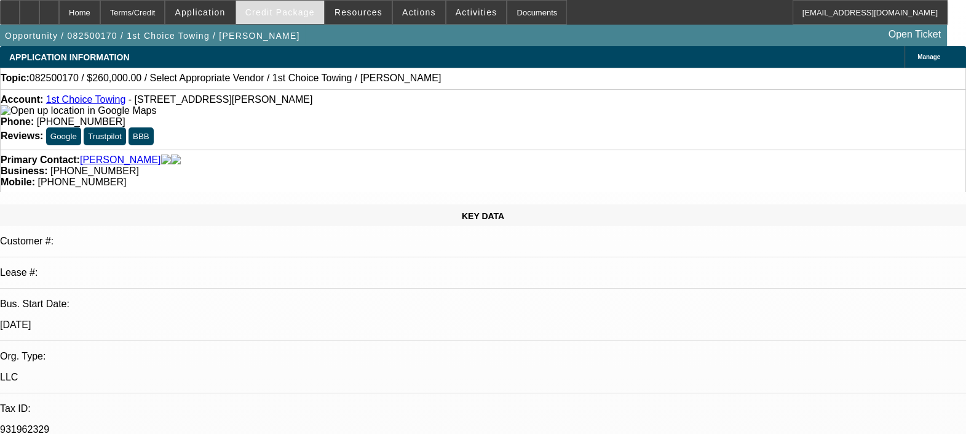
select select "0"
select select "2"
select select "0.1"
select select "1"
select select "2"
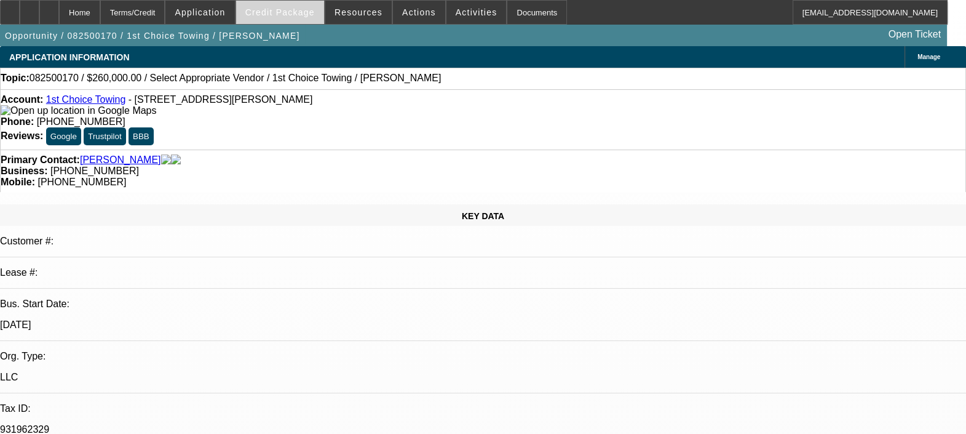
select select "4"
click at [410, 12] on span "Actions" at bounding box center [419, 12] width 34 height 10
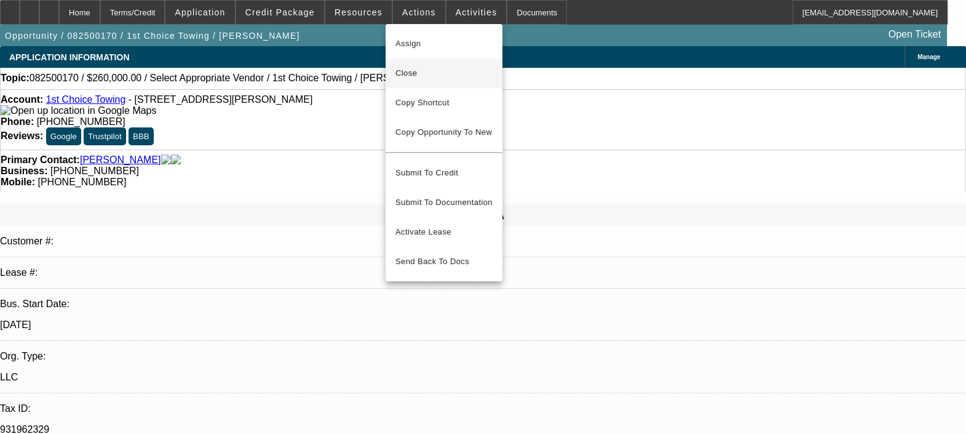
click at [434, 68] on span "Close" at bounding box center [443, 73] width 97 height 15
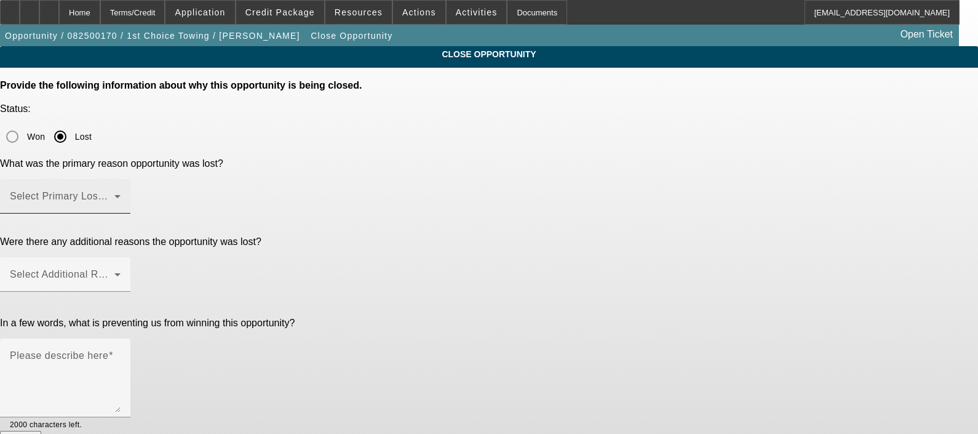
click at [114, 194] on span at bounding box center [62, 201] width 105 height 15
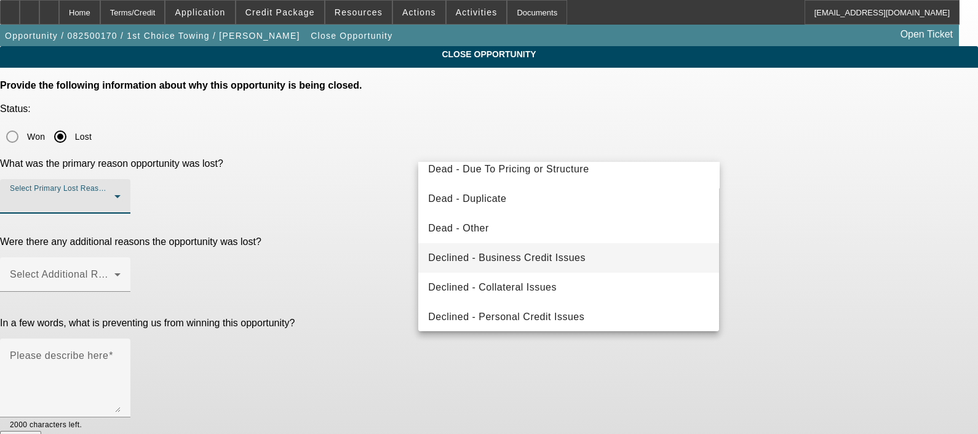
scroll to position [165, 0]
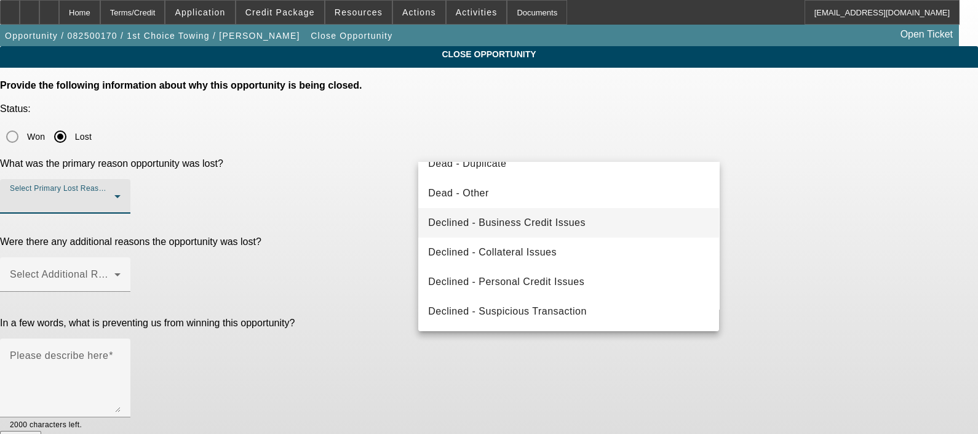
click at [572, 220] on span "Declined - Business Credit Issues" at bounding box center [506, 222] width 157 height 15
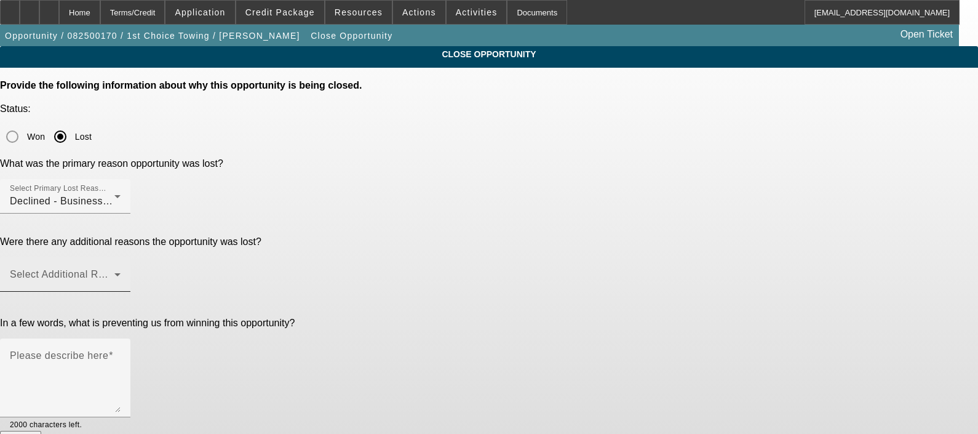
click at [121, 257] on div "Select Additional Reasons" at bounding box center [65, 274] width 111 height 34
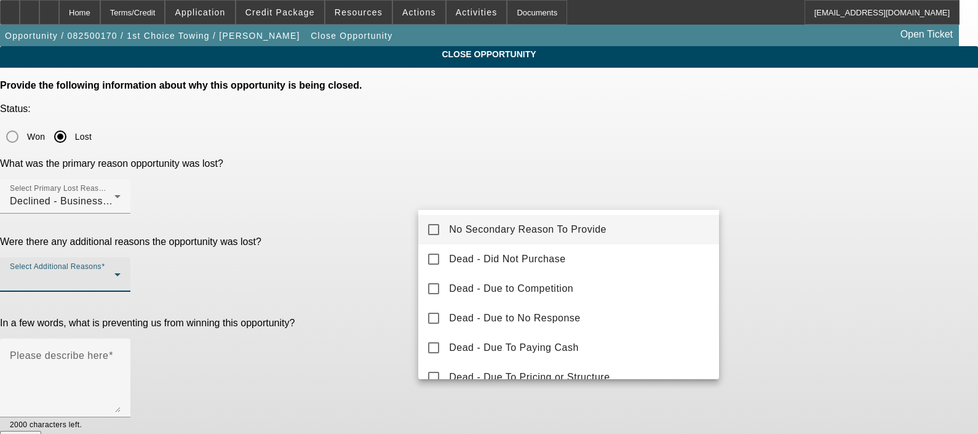
click at [526, 237] on span "No Secondary Reason To Provide" at bounding box center [527, 229] width 157 height 15
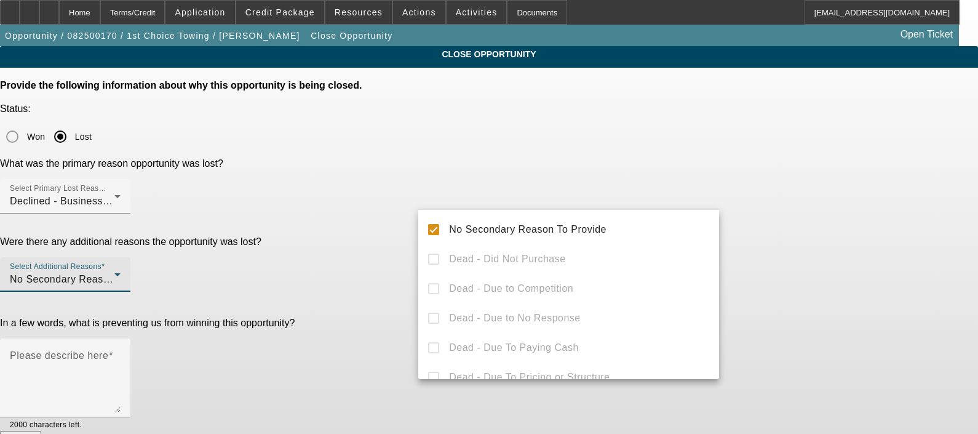
click at [375, 269] on div at bounding box center [489, 217] width 978 height 434
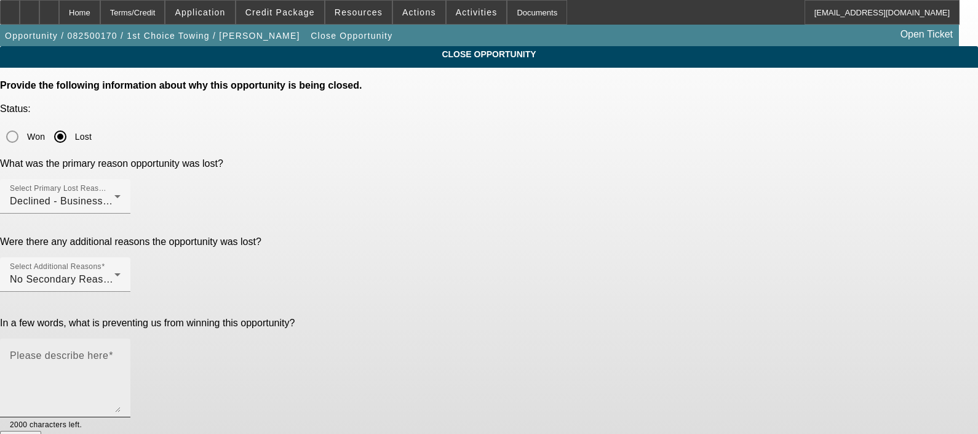
click at [121, 353] on textarea "Please describe here" at bounding box center [65, 382] width 111 height 59
type textarea "Bad Biz credit old biz"
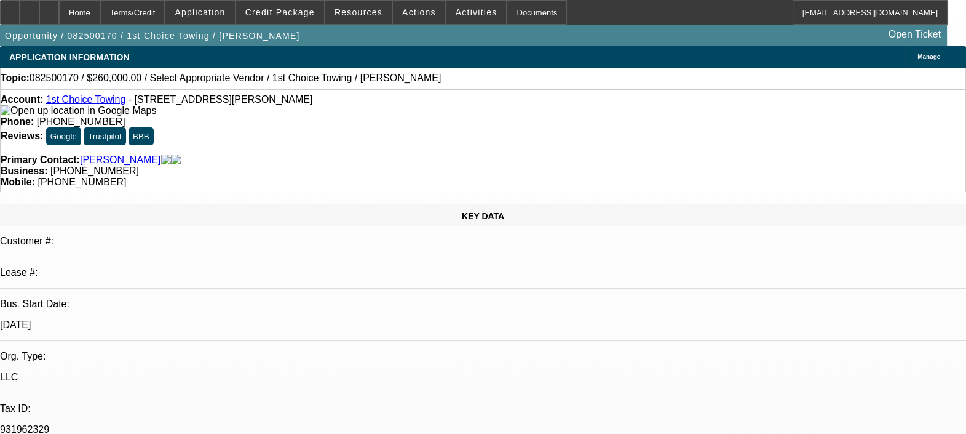
select select "0"
select select "2"
select select "0.1"
select select "4"
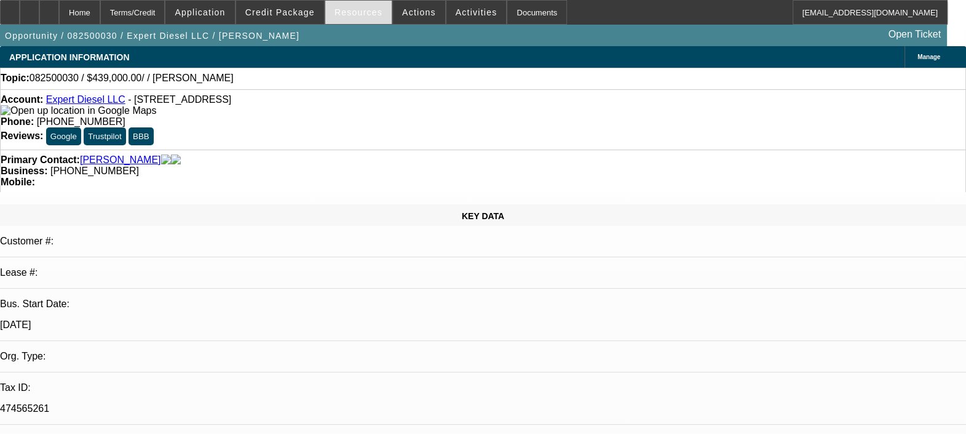
select select "0"
select select "2"
select select "0.1"
select select "1"
select select "2"
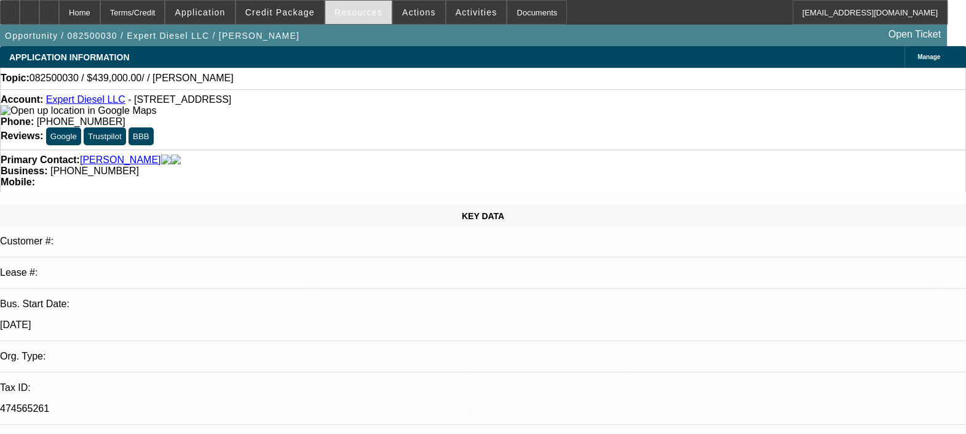
select select "4"
